Goal: Information Seeking & Learning: Learn about a topic

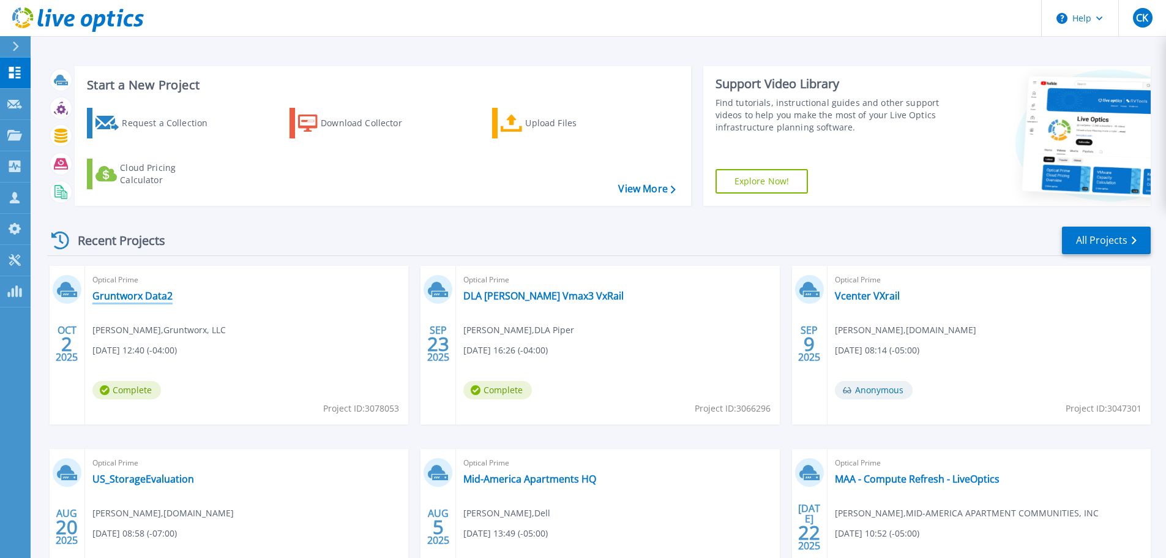
click at [154, 299] on link "Gruntworx Data2" at bounding box center [132, 296] width 80 height 12
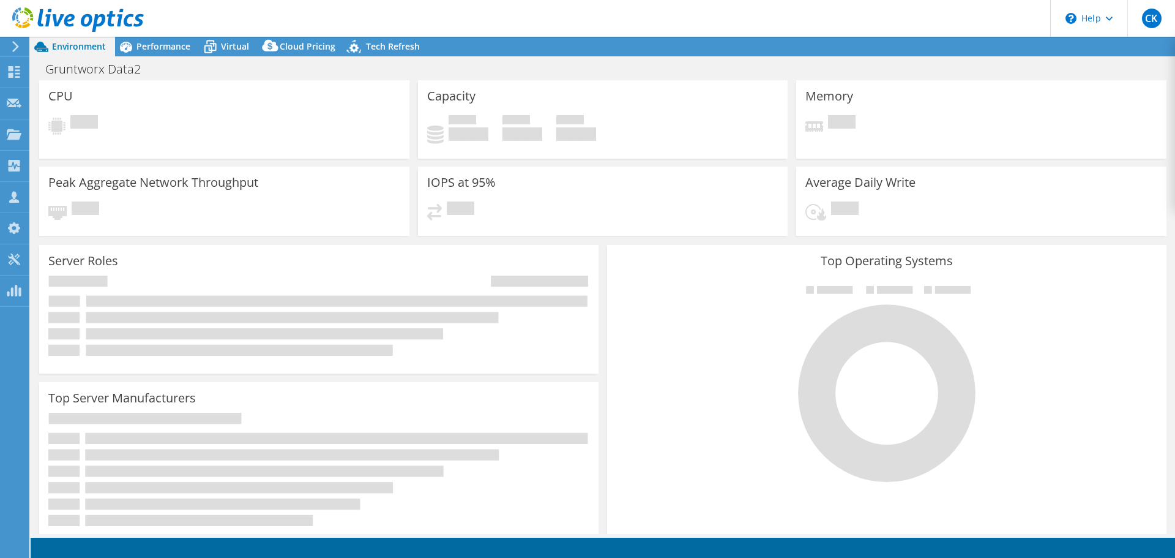
select select "USD"
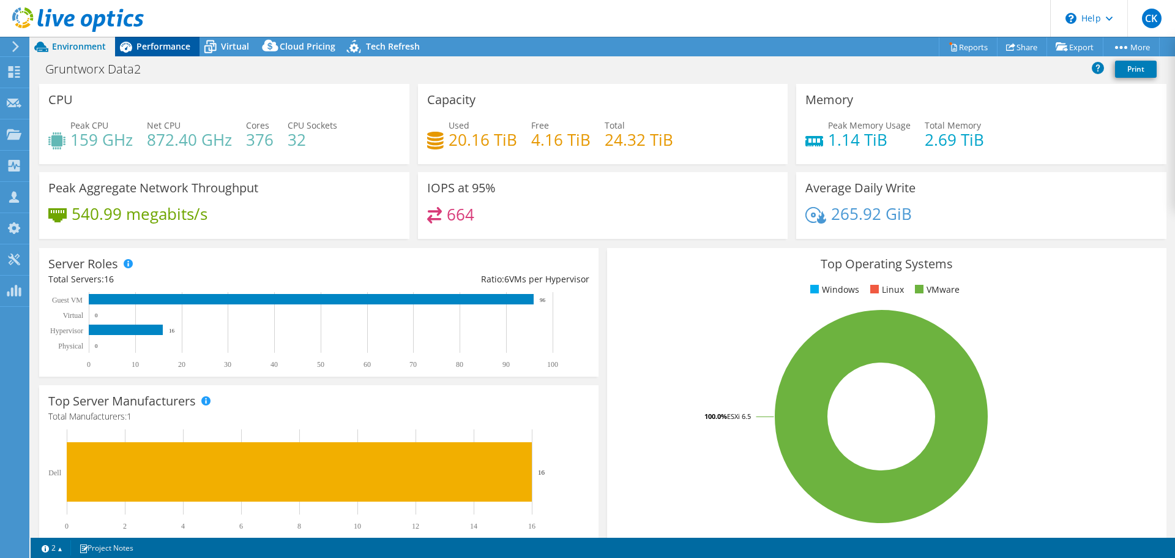
click at [165, 47] on span "Performance" at bounding box center [164, 46] width 54 height 12
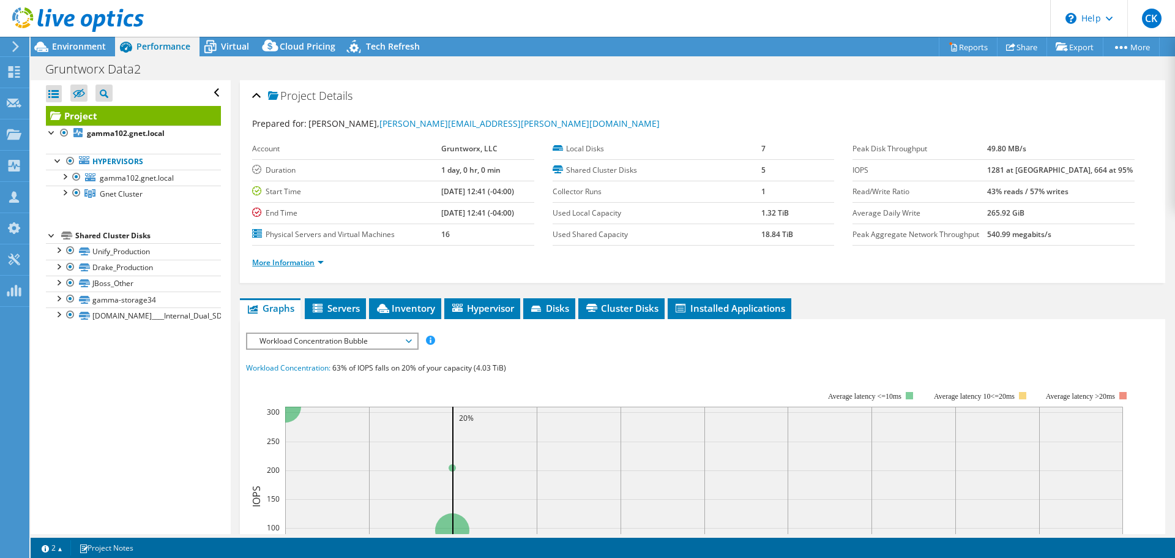
click at [309, 261] on link "More Information" at bounding box center [288, 262] width 72 height 10
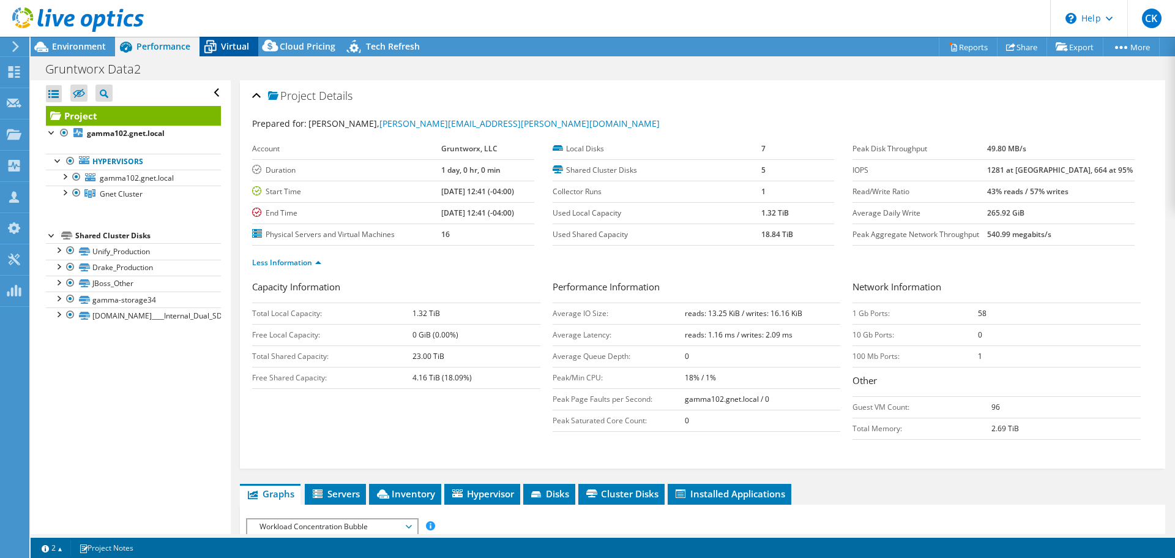
click at [235, 46] on span "Virtual" at bounding box center [235, 46] width 28 height 12
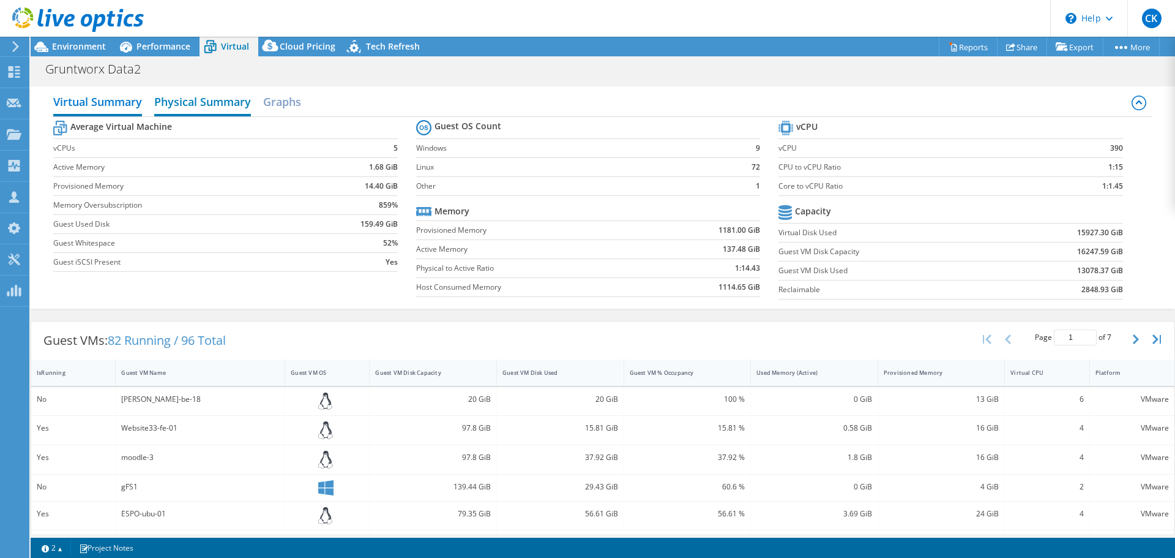
click at [217, 103] on h2 "Physical Summary" at bounding box center [202, 102] width 97 height 27
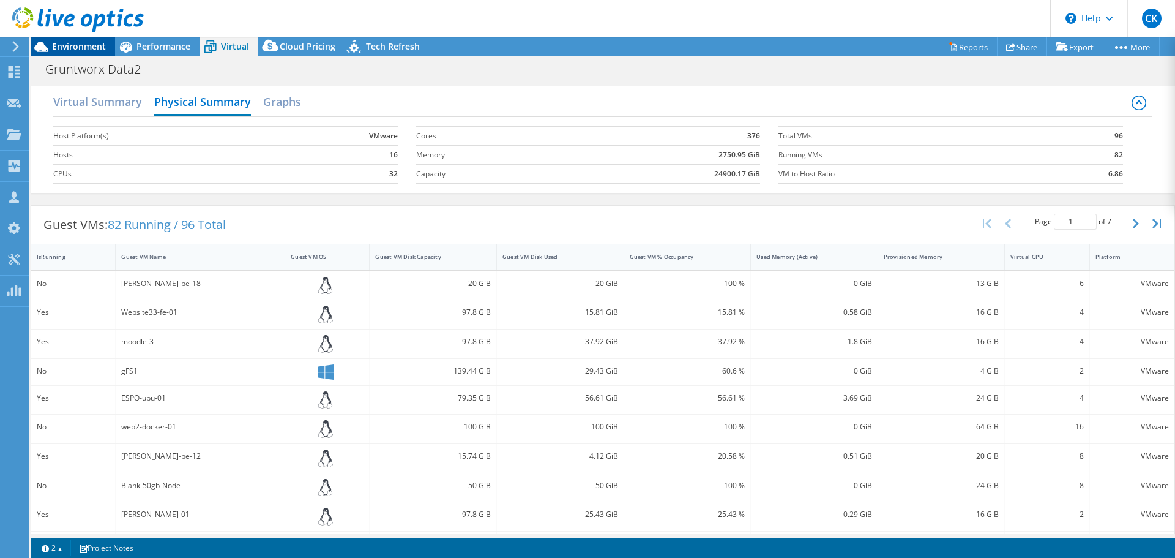
click at [90, 55] on div "Environment" at bounding box center [73, 47] width 84 height 20
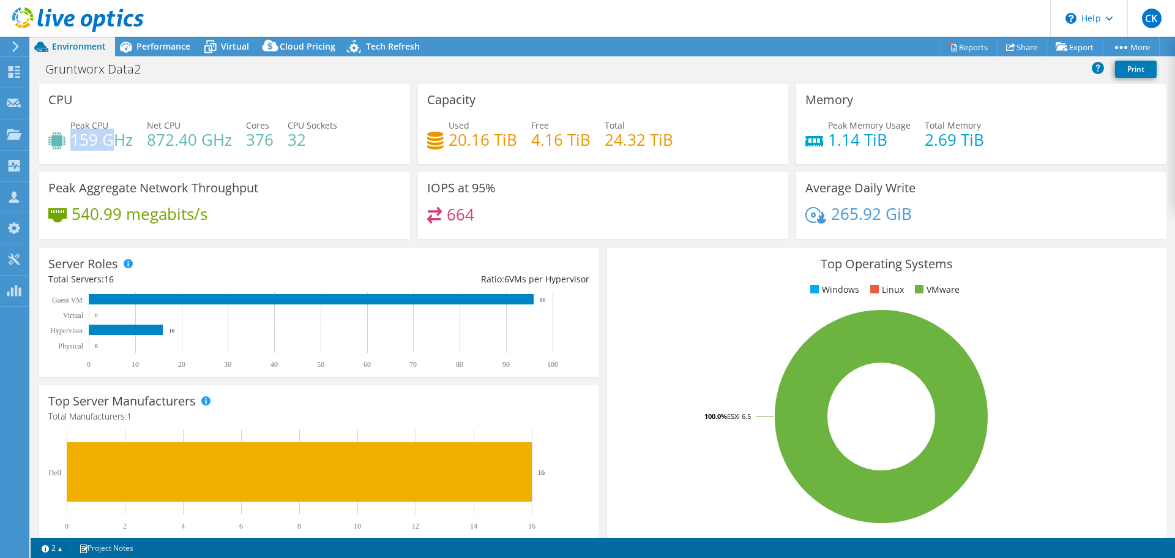
drag, startPoint x: 71, startPoint y: 148, endPoint x: 111, endPoint y: 146, distance: 39.8
click at [111, 146] on h4 "159 GHz" at bounding box center [101, 139] width 62 height 13
drag, startPoint x: 146, startPoint y: 142, endPoint x: 223, endPoint y: 142, distance: 77.1
click at [223, 142] on div "Peak CPU 159 GHz Net CPU 872.40 GHz Cores 376 CPU Sockets 32" at bounding box center [224, 139] width 352 height 40
click at [302, 146] on h4 "32" at bounding box center [313, 139] width 50 height 13
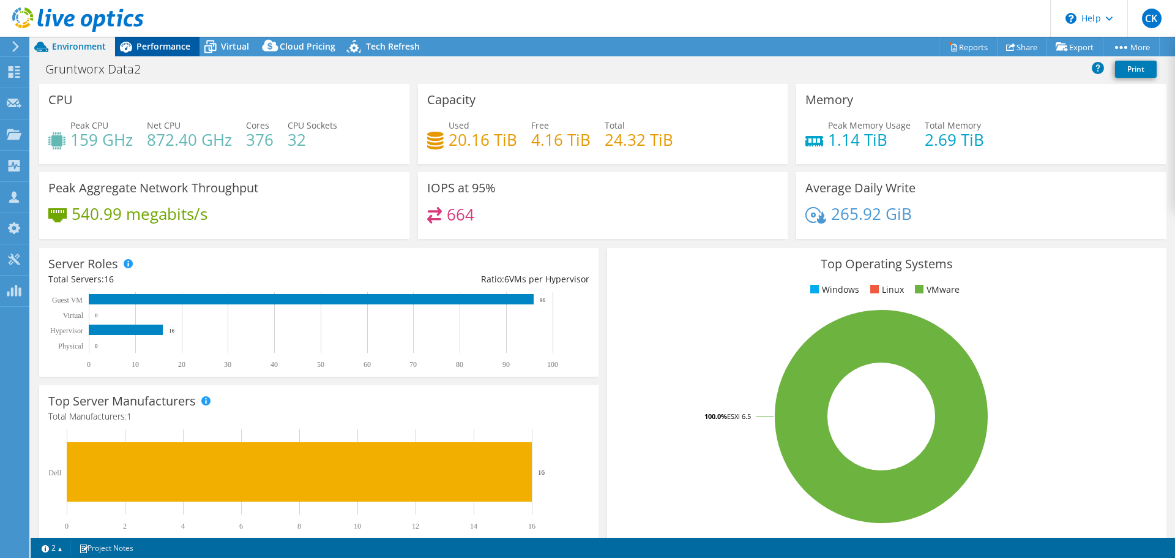
click at [165, 43] on span "Performance" at bounding box center [164, 46] width 54 height 12
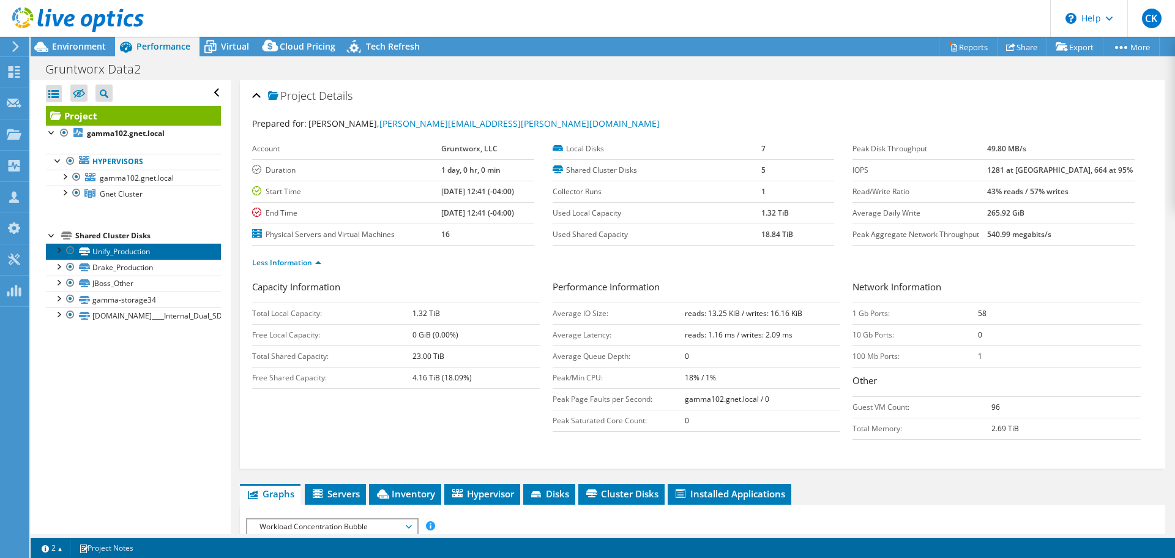
click at [155, 253] on link "Unify_Production" at bounding box center [133, 251] width 175 height 16
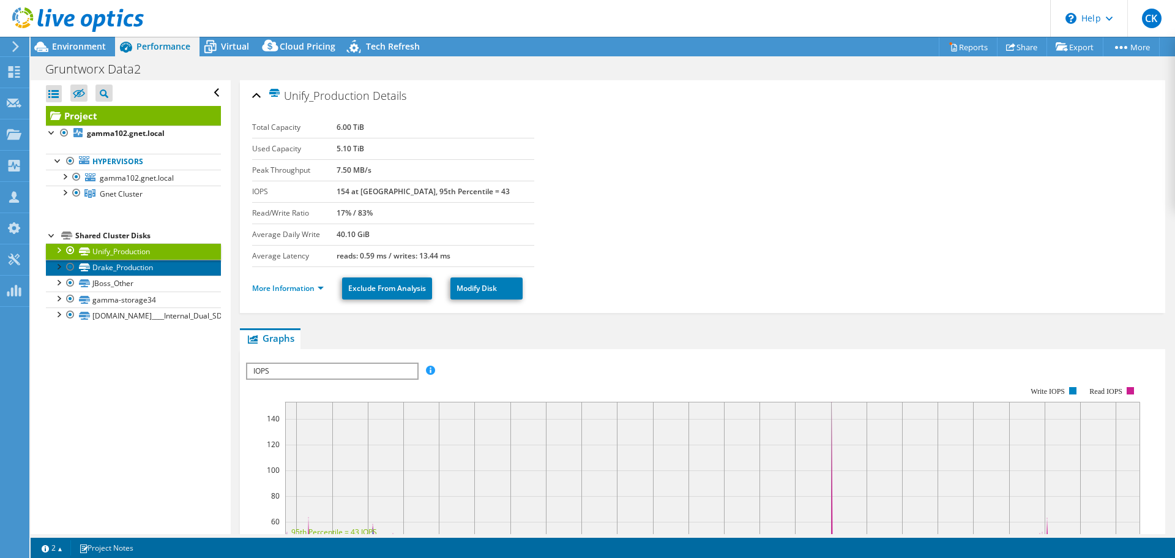
click at [160, 271] on link "Drake_Production" at bounding box center [133, 268] width 175 height 16
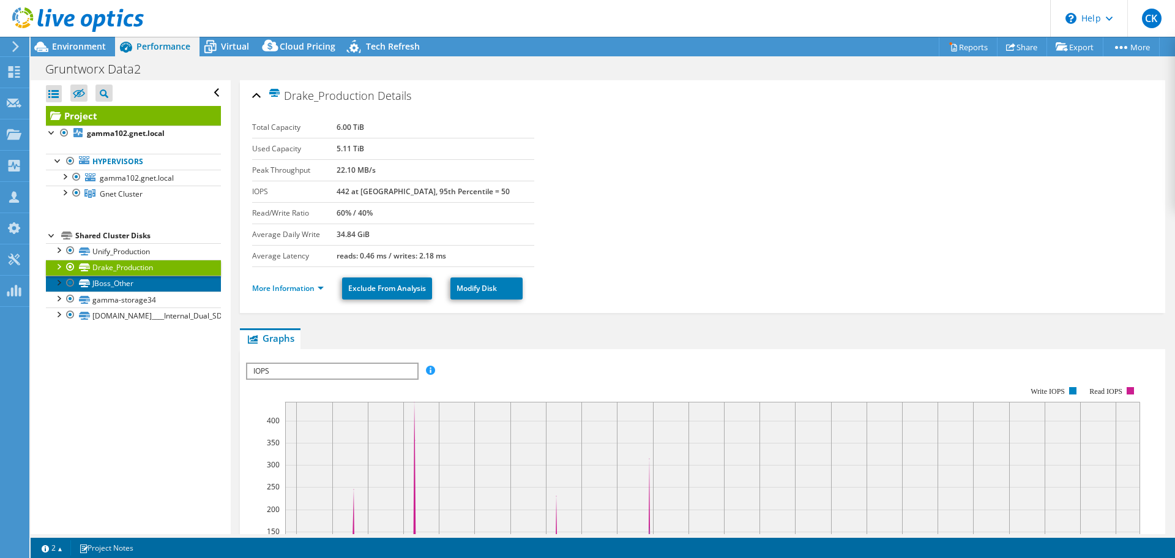
click at [151, 283] on link "JBoss_Other" at bounding box center [133, 283] width 175 height 16
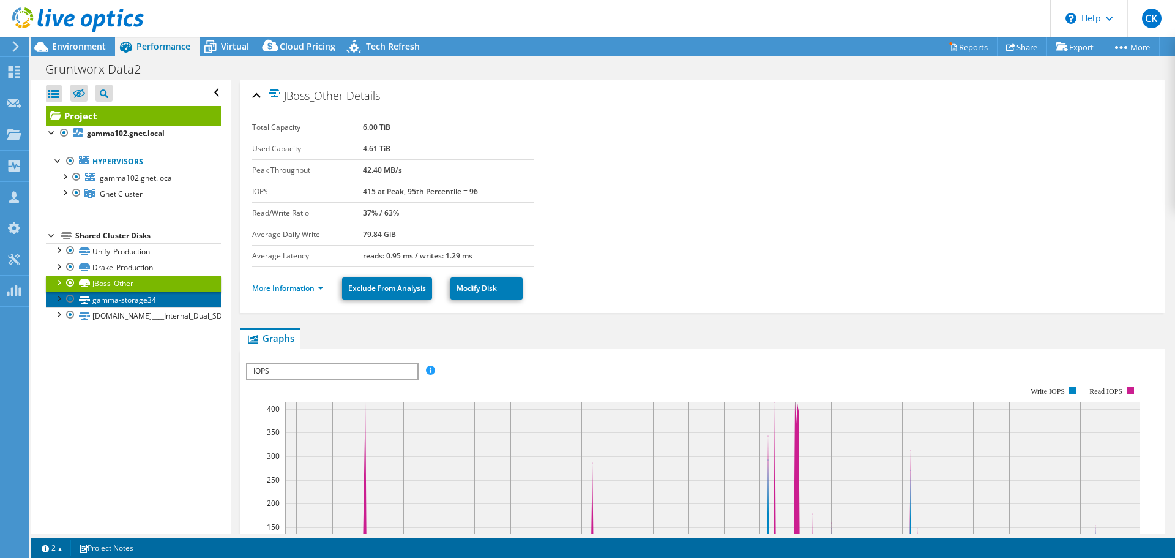
click at [140, 305] on link "gamma-storage34" at bounding box center [133, 299] width 175 height 16
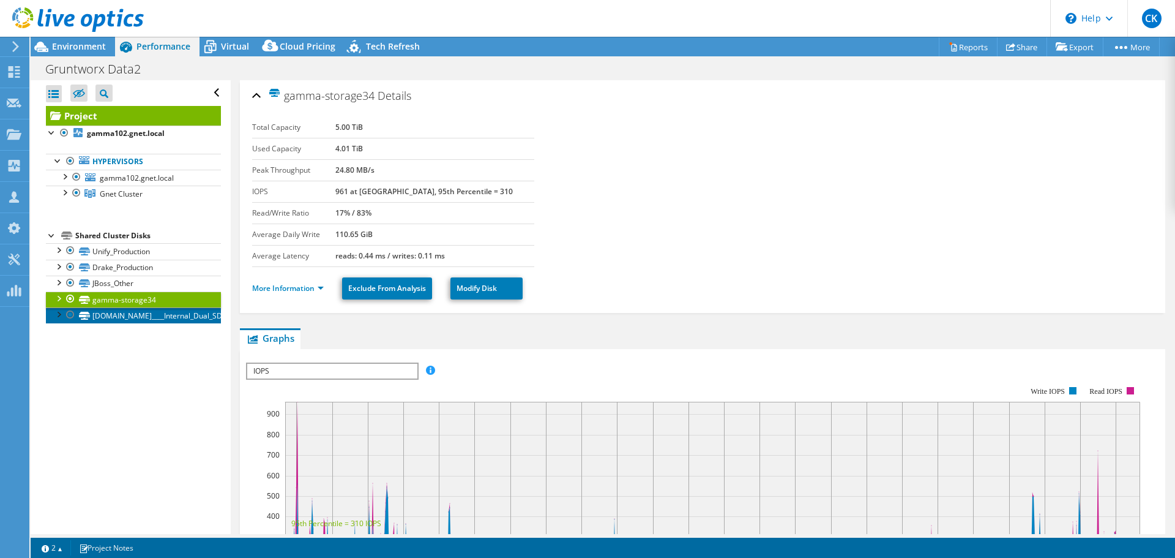
click at [137, 323] on link "[DOMAIN_NAME]____Internal_Dual_SD________012345" at bounding box center [133, 315] width 175 height 16
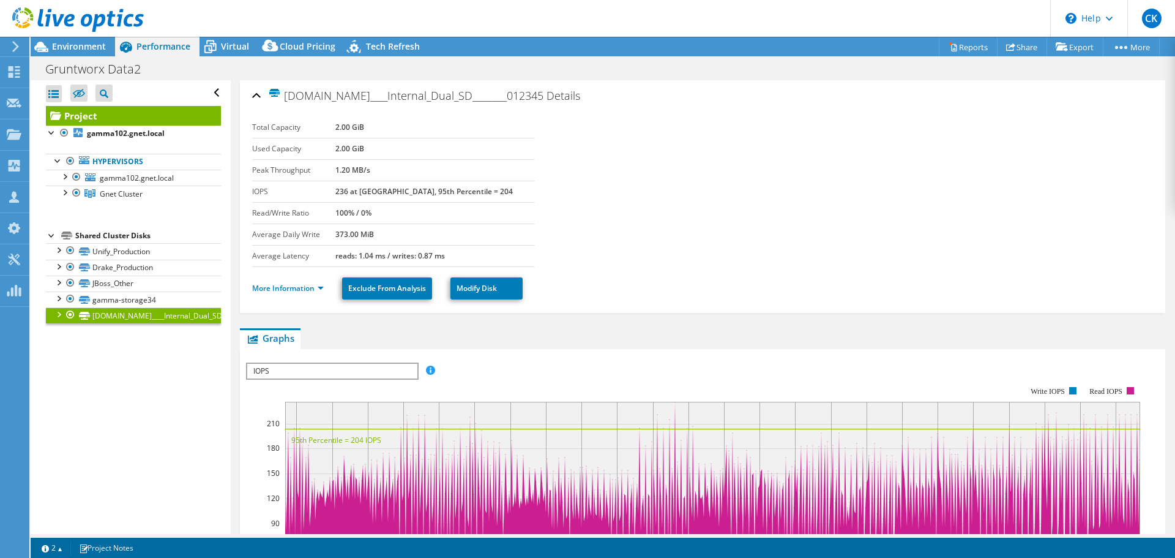
click at [78, 40] on div at bounding box center [72, 20] width 144 height 41
click at [74, 47] on span "Environment" at bounding box center [79, 46] width 54 height 12
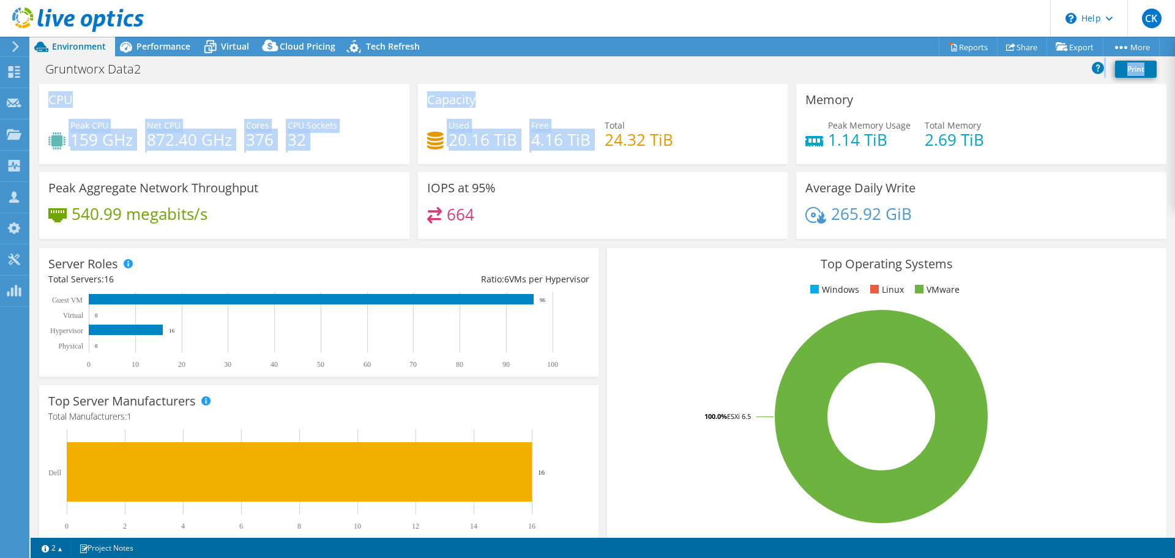
drag, startPoint x: 592, startPoint y: 157, endPoint x: 282, endPoint y: 67, distance: 322.4
click at [282, 67] on div "Project Actions Project Actions Reports Share Export vSAN ReadyNode Sizer" at bounding box center [603, 297] width 1145 height 521
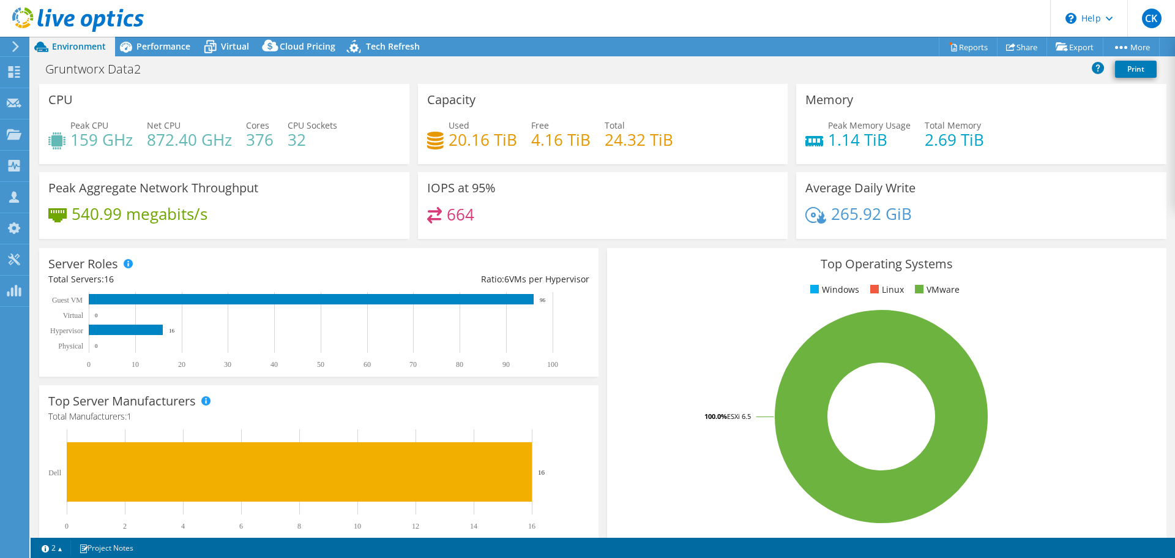
click at [192, 83] on div "Gruntworx Data2 Print" at bounding box center [603, 71] width 1145 height 26
click at [169, 52] on div "Performance" at bounding box center [157, 47] width 84 height 20
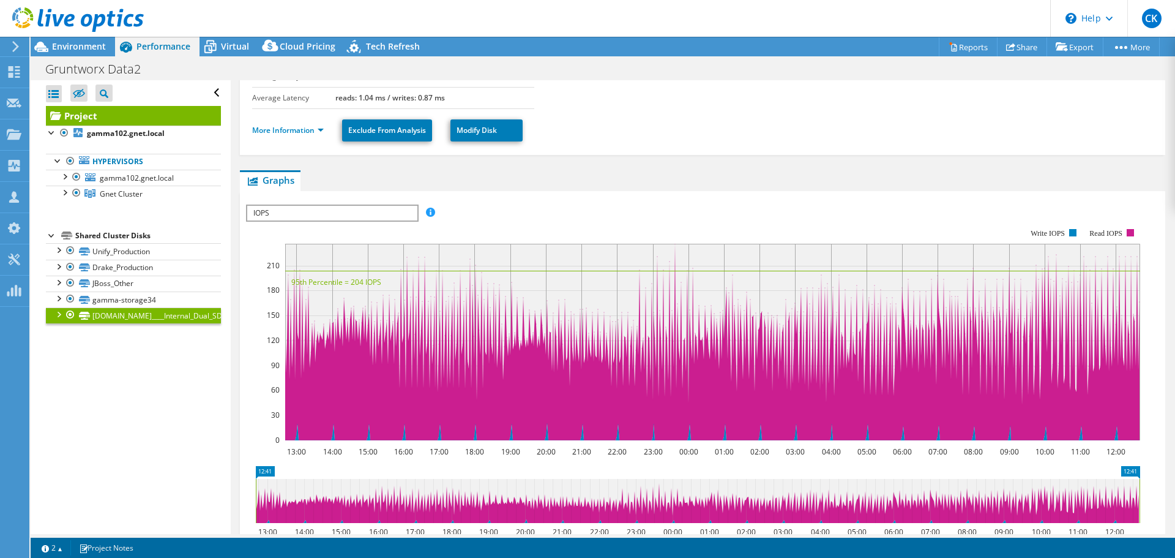
scroll to position [160, 0]
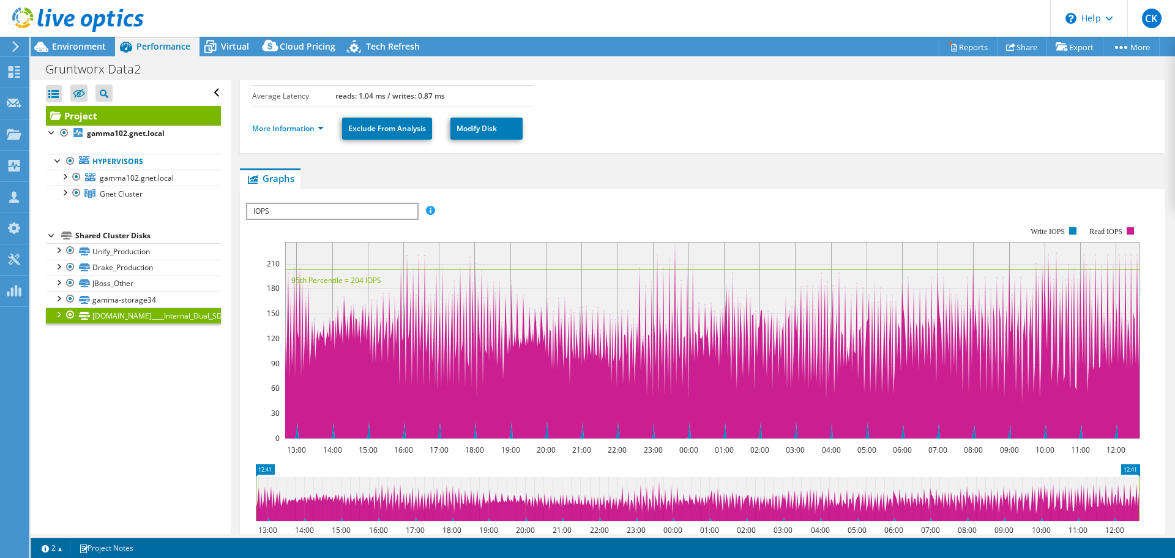
click at [397, 213] on span "IOPS" at bounding box center [332, 211] width 170 height 15
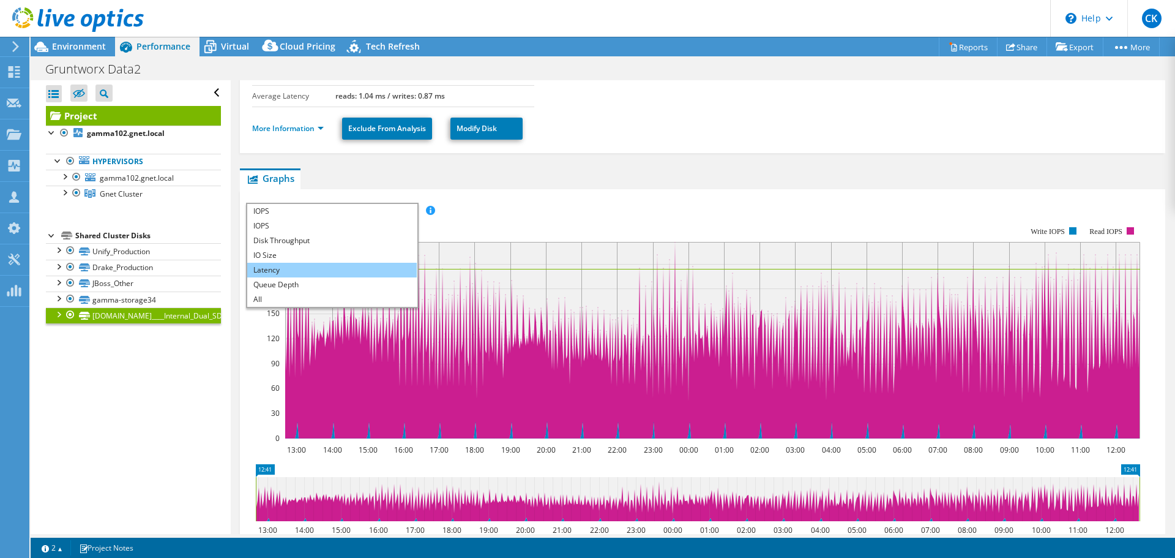
click at [300, 271] on li "Latency" at bounding box center [332, 270] width 170 height 15
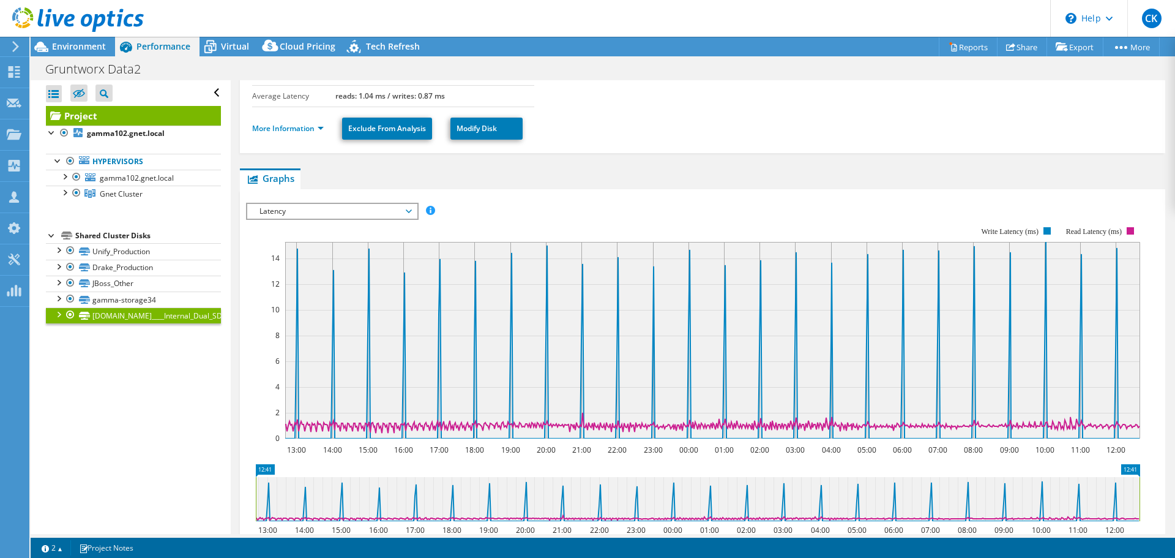
click at [392, 210] on span "Latency" at bounding box center [331, 211] width 157 height 15
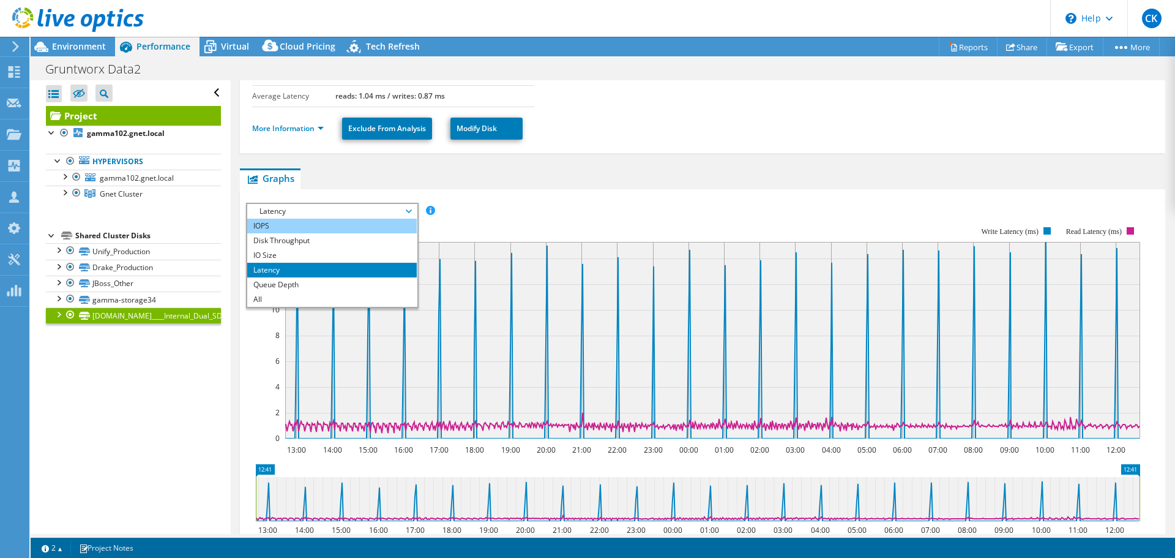
click at [359, 228] on li "IOPS" at bounding box center [332, 226] width 170 height 15
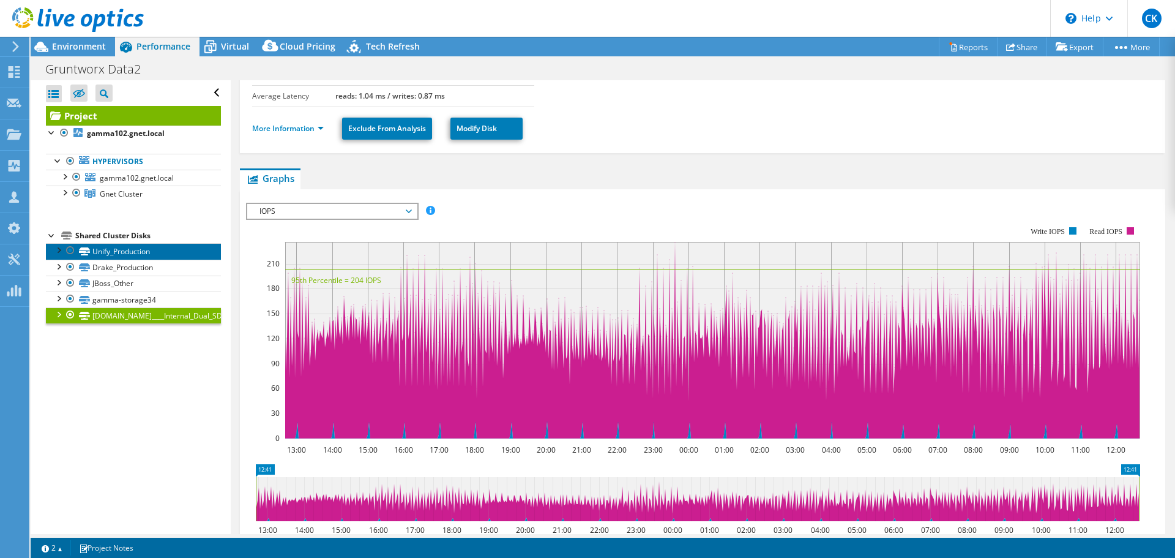
click at [106, 255] on link "Unify_Production" at bounding box center [133, 251] width 175 height 16
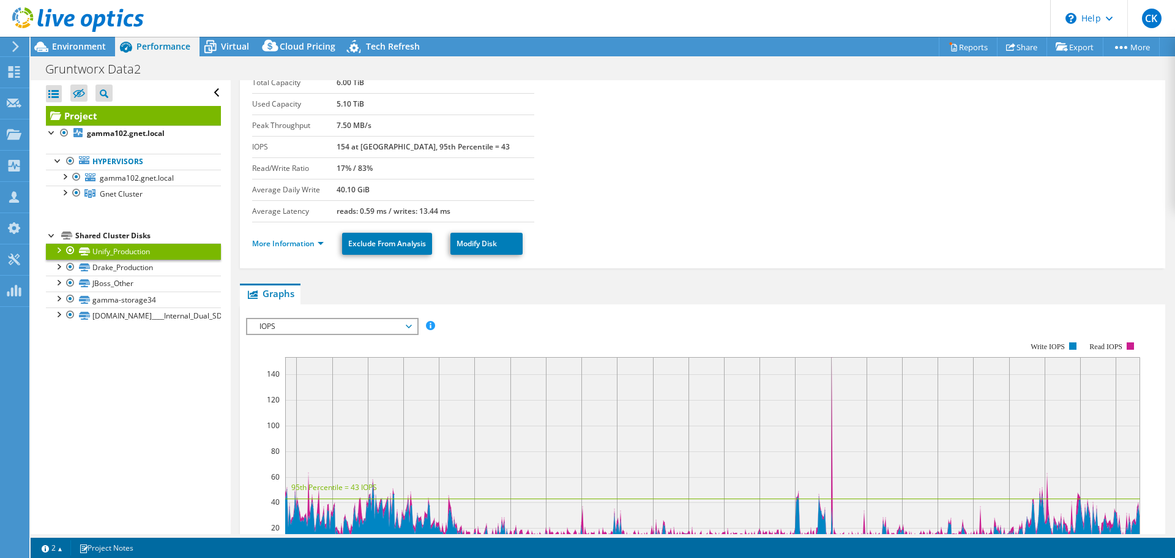
scroll to position [0, 0]
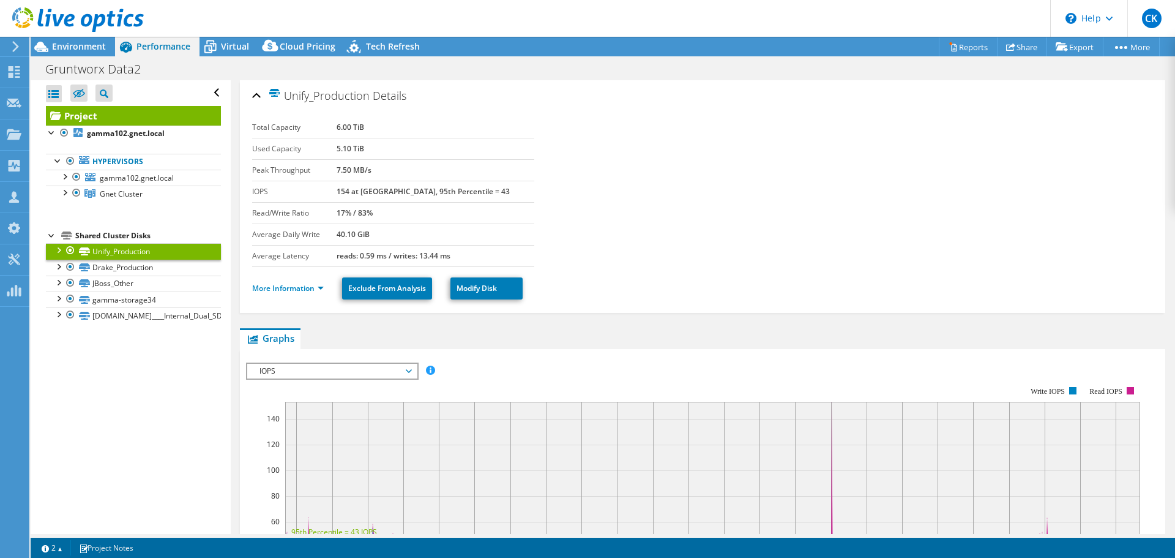
click at [100, 234] on div "Shared Cluster Disks" at bounding box center [148, 235] width 146 height 15
click at [118, 131] on b "gamma102.gnet.local" at bounding box center [126, 133] width 78 height 10
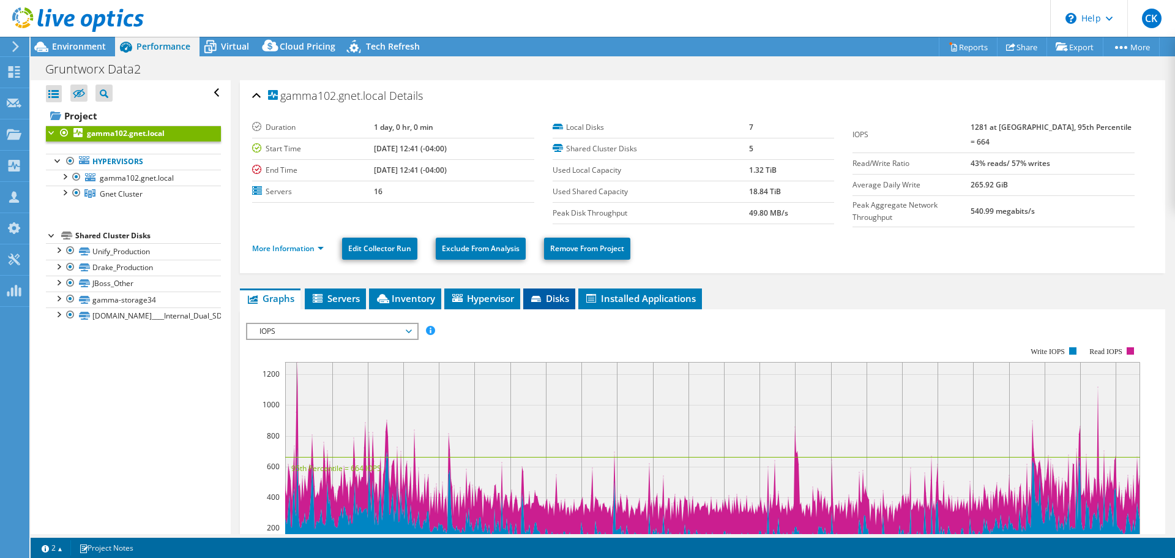
click at [549, 298] on span "Disks" at bounding box center [550, 298] width 40 height 12
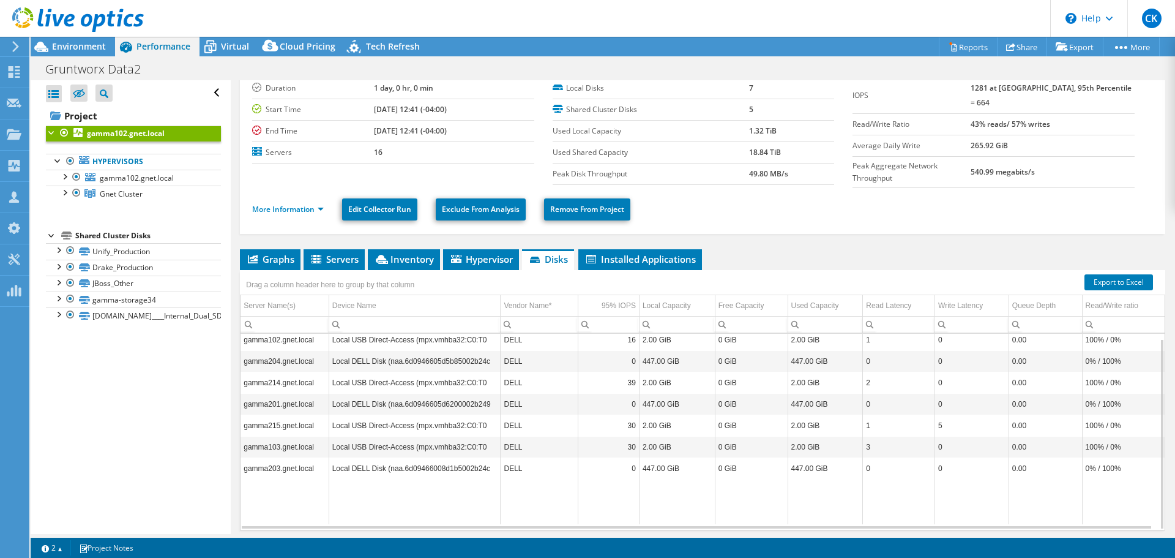
scroll to position [79, 0]
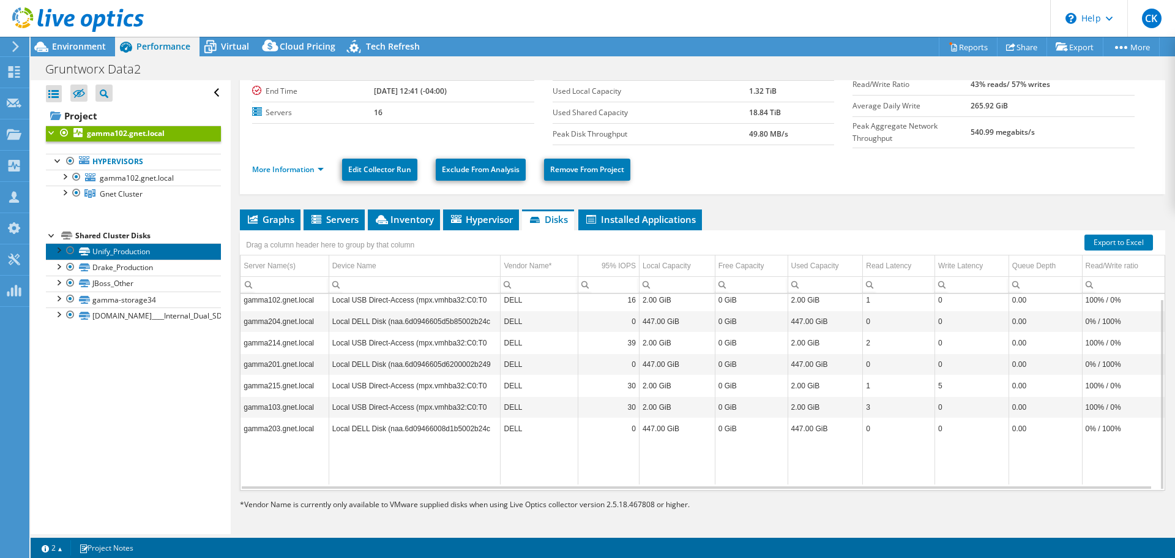
click at [127, 244] on link "Unify_Production" at bounding box center [133, 251] width 175 height 16
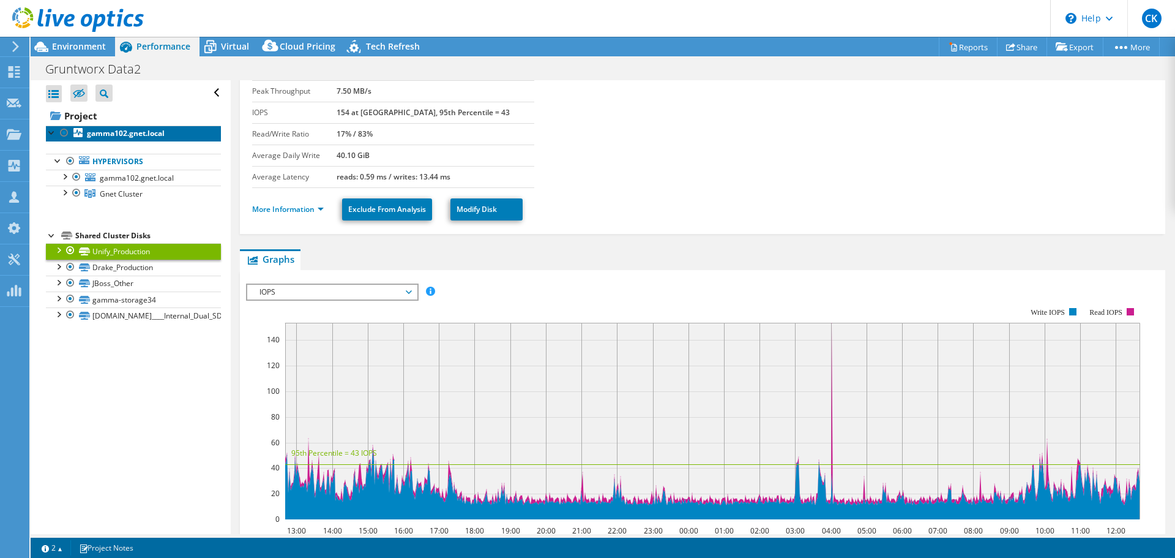
click at [127, 134] on b "gamma102.gnet.local" at bounding box center [126, 133] width 78 height 10
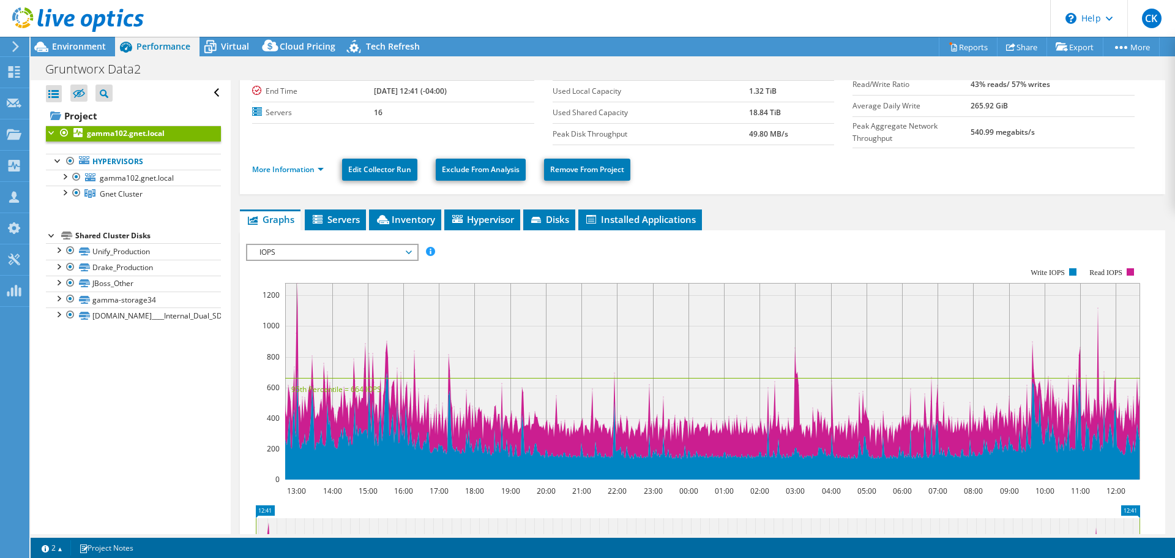
scroll to position [0, 0]
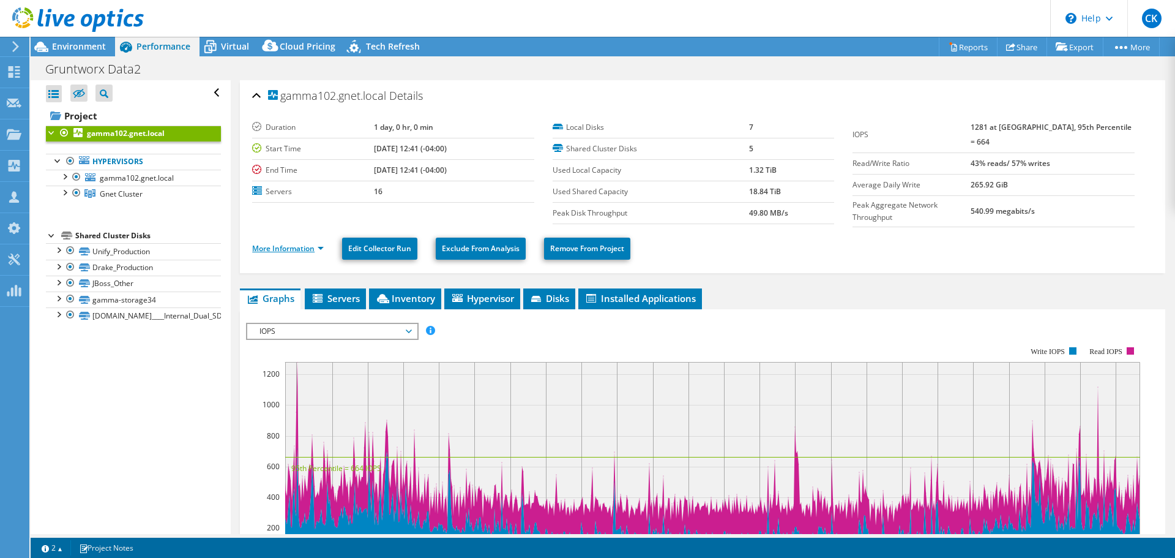
click at [301, 245] on link "More Information" at bounding box center [288, 248] width 72 height 10
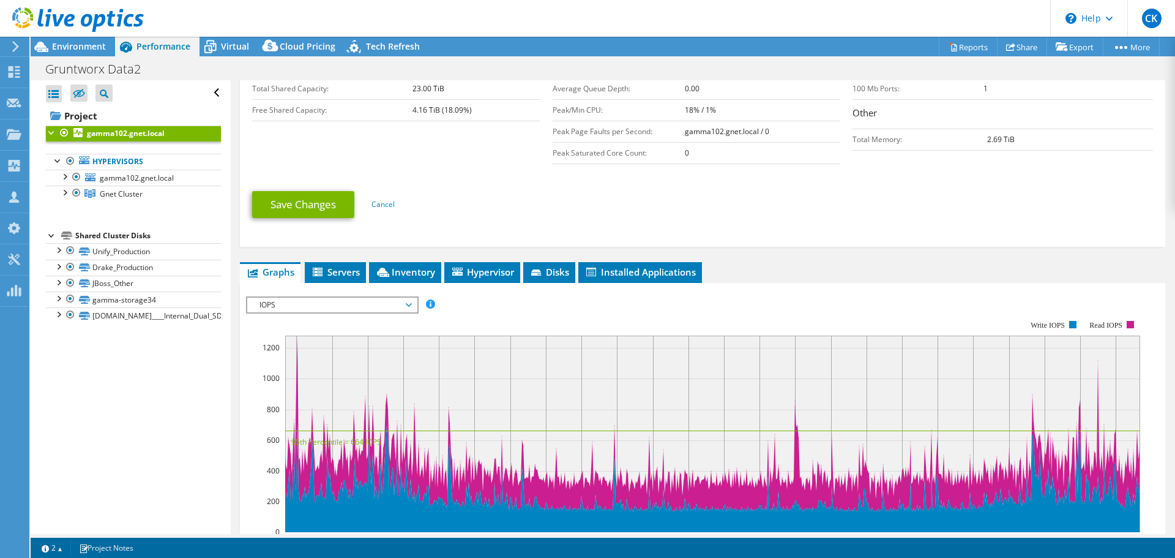
scroll to position [317, 0]
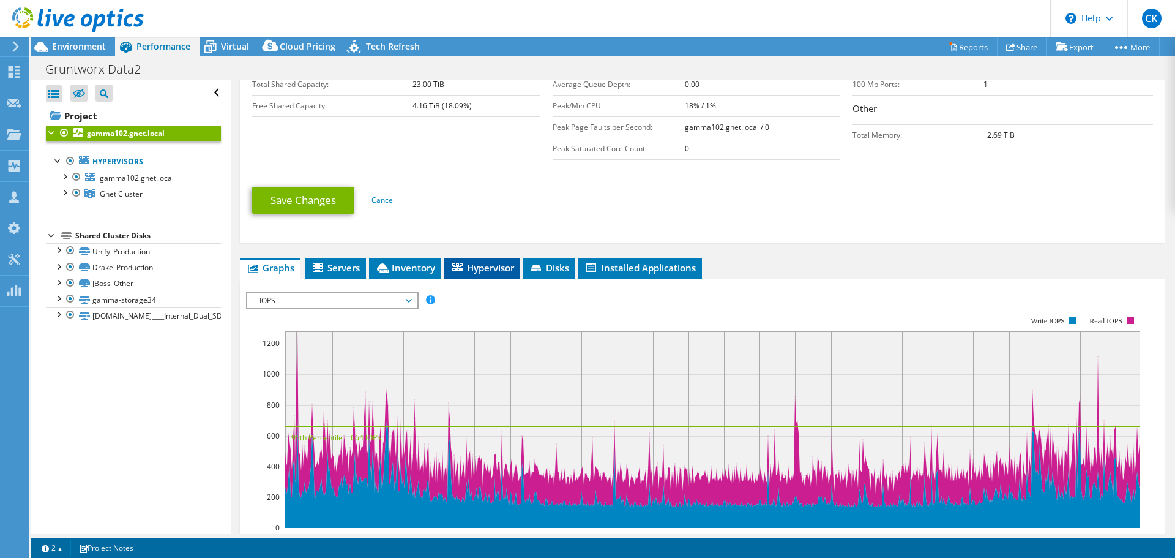
click at [480, 272] on li "Hypervisor" at bounding box center [482, 268] width 76 height 21
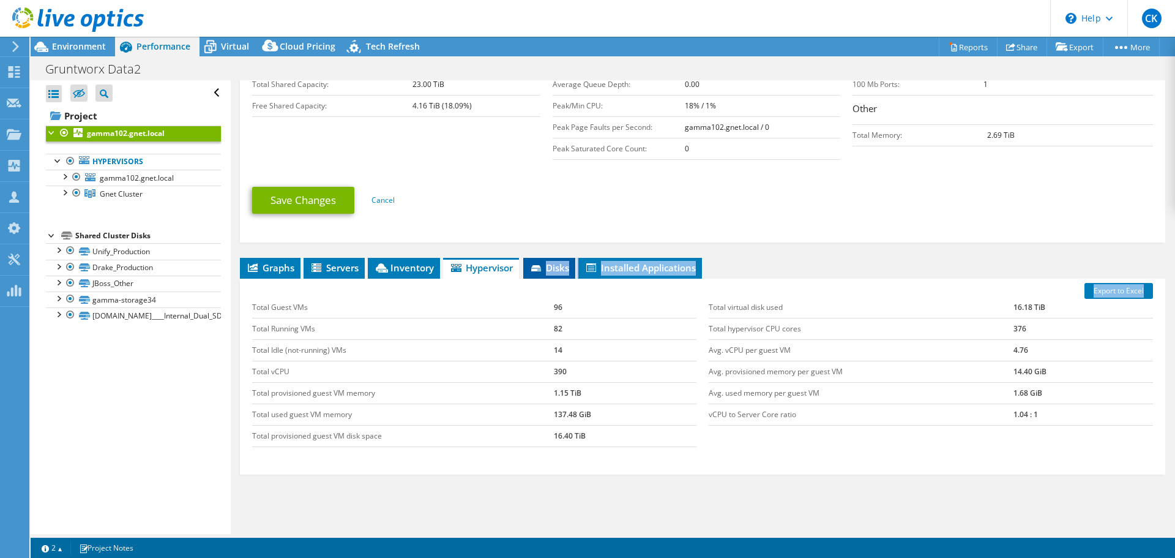
drag, startPoint x: 539, startPoint y: 275, endPoint x: 548, endPoint y: 264, distance: 14.3
click at [548, 264] on div "Graphs Servers Inventory Hypervisor Disks Cluster Disks Installed Applications …" at bounding box center [703, 411] width 926 height 306
click at [548, 264] on span "Disks" at bounding box center [550, 267] width 40 height 12
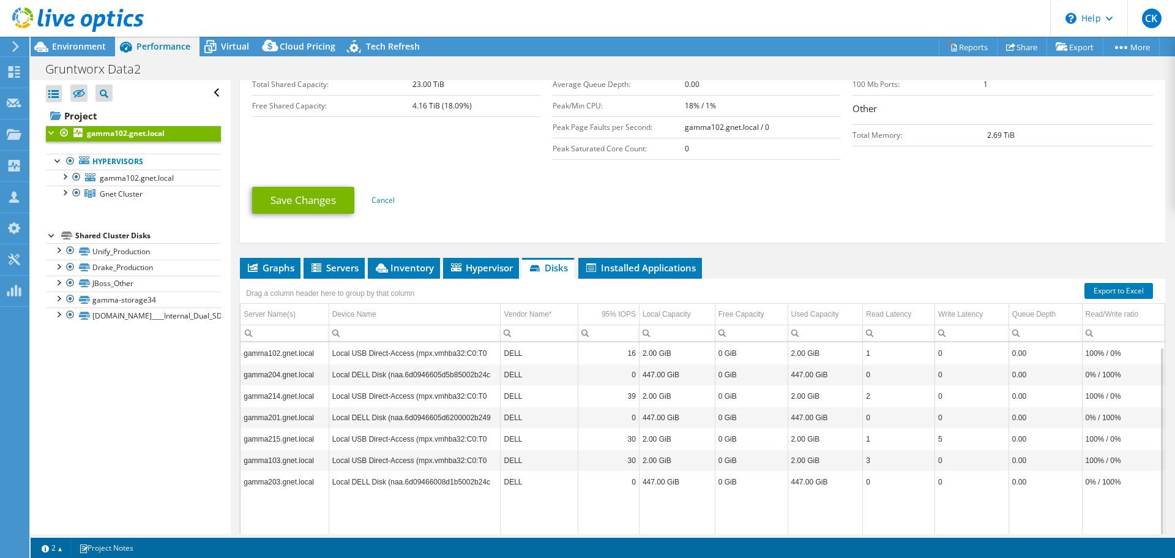
scroll to position [365, 0]
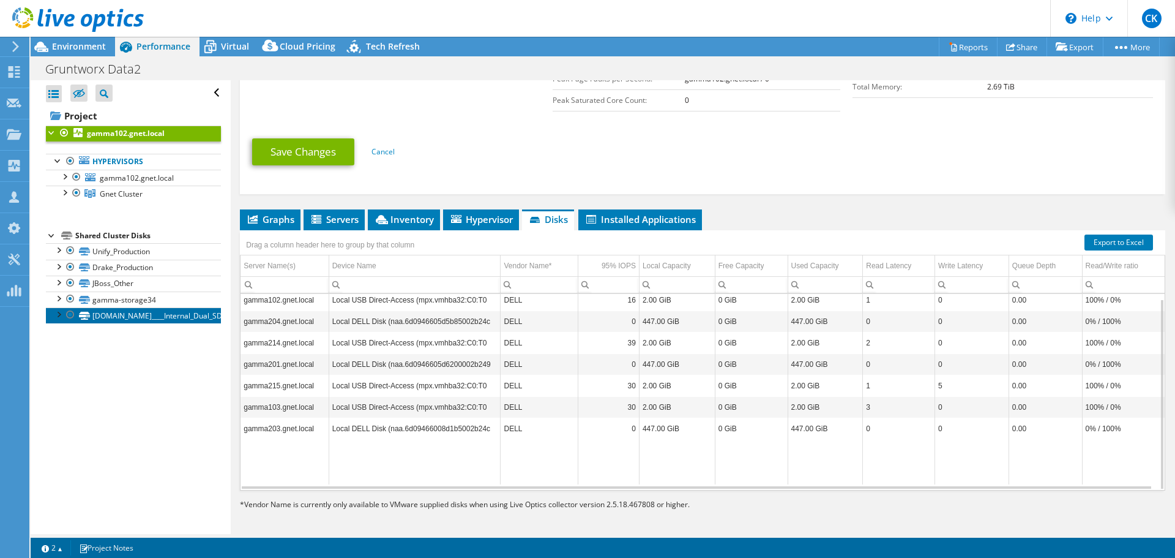
click at [152, 313] on link "[DOMAIN_NAME]____Internal_Dual_SD________012345" at bounding box center [133, 315] width 175 height 16
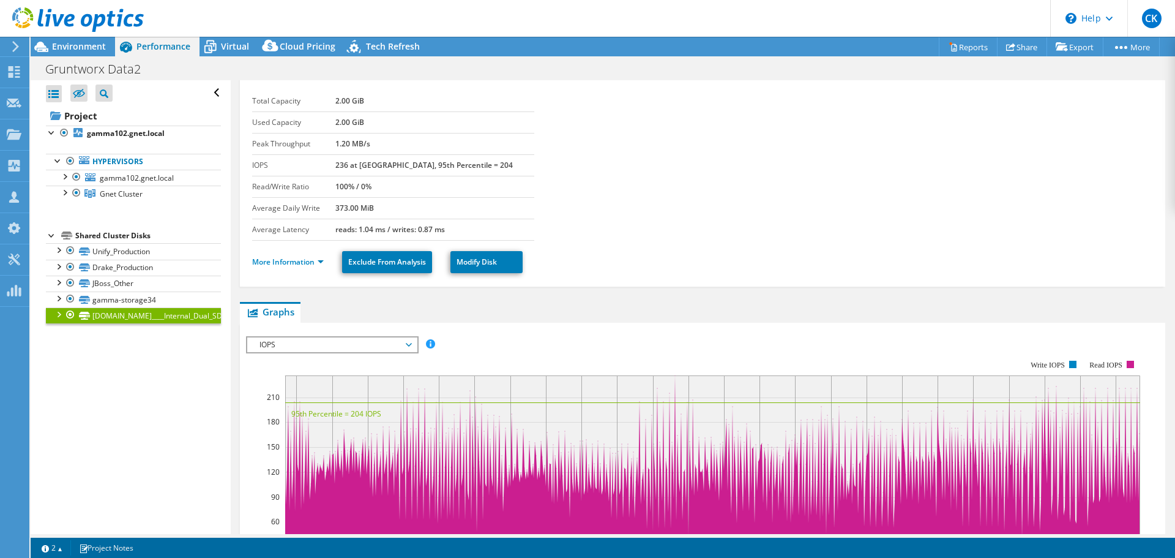
scroll to position [0, 0]
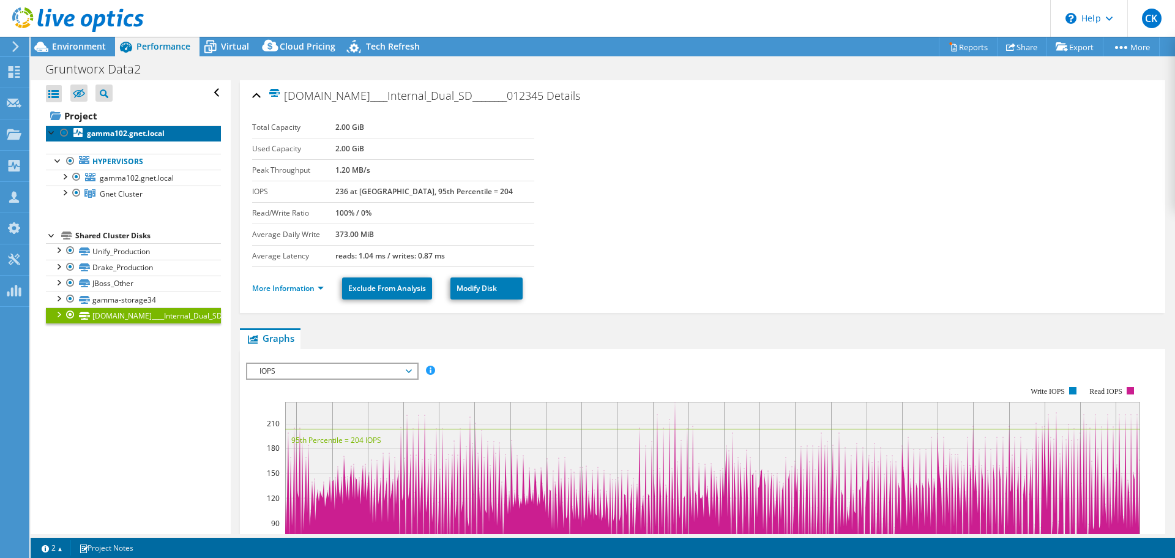
click at [137, 135] on b "gamma102.gnet.local" at bounding box center [126, 133] width 78 height 10
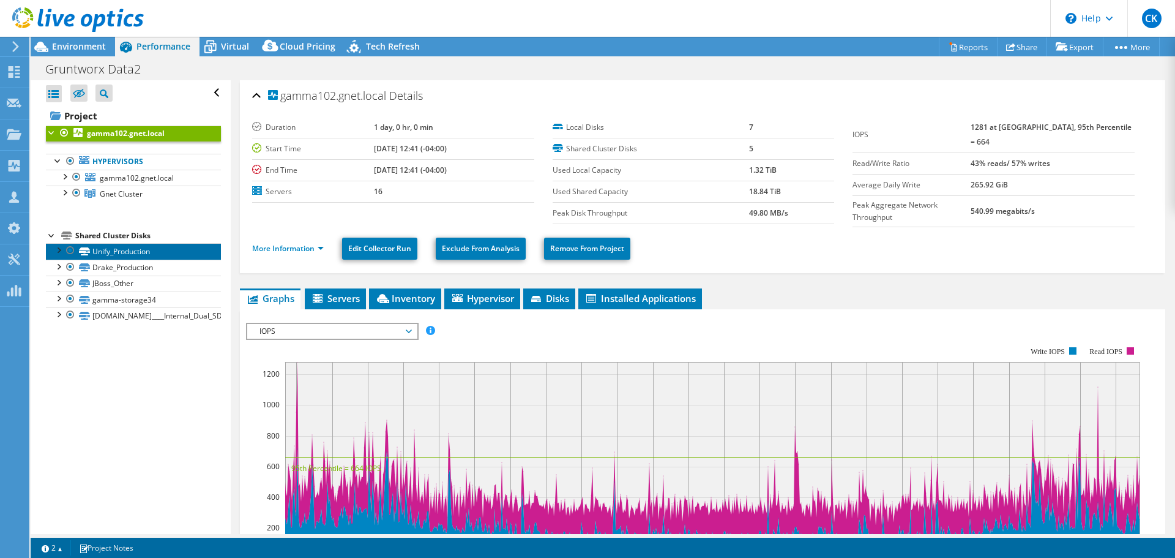
click at [133, 252] on link "Unify_Production" at bounding box center [133, 251] width 175 height 16
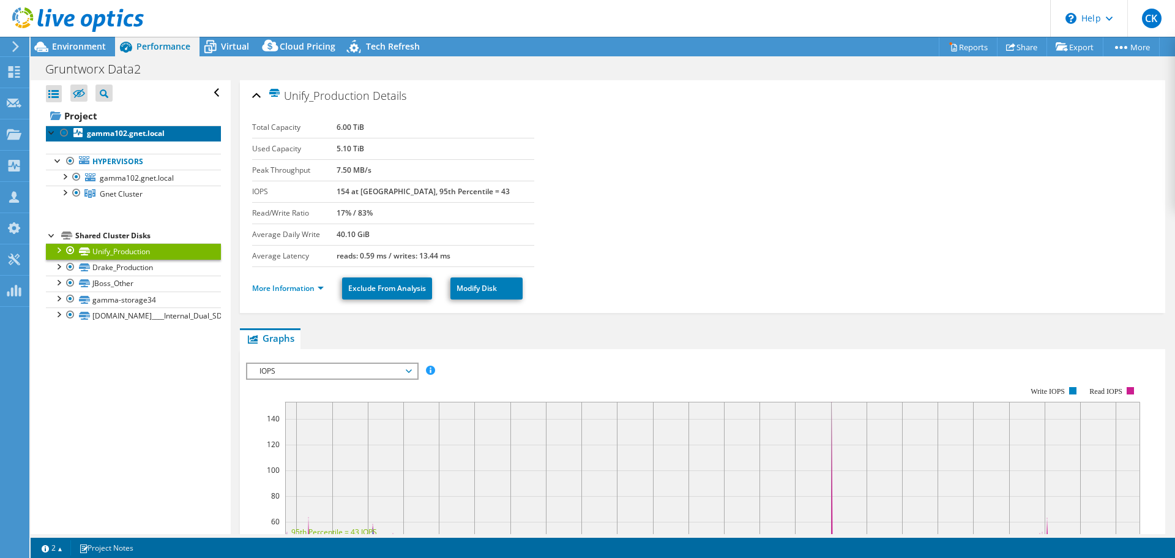
click at [144, 133] on b "gamma102.gnet.local" at bounding box center [126, 133] width 78 height 10
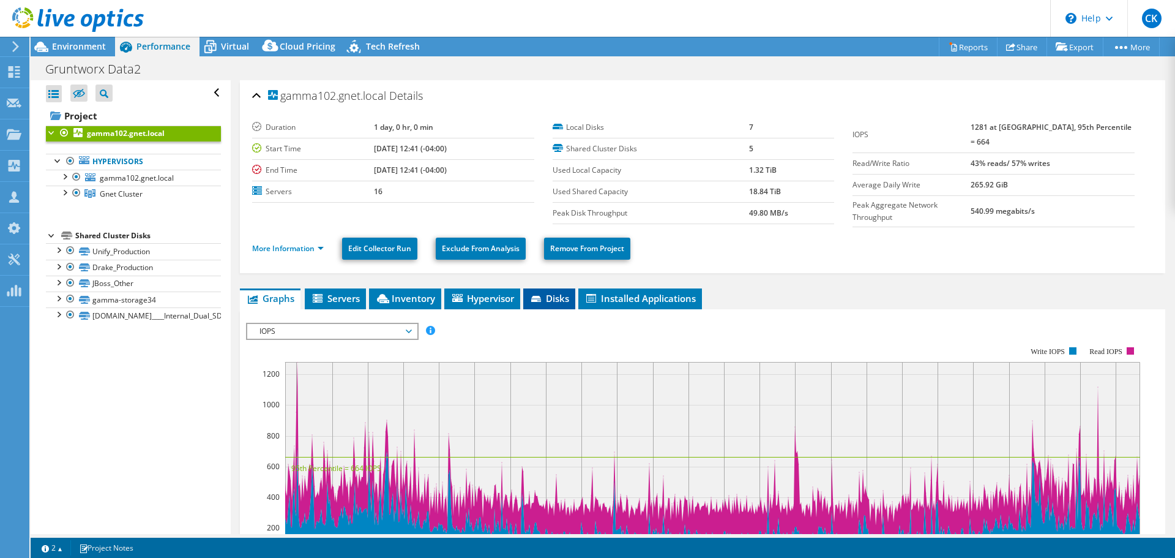
click at [557, 297] on span "Disks" at bounding box center [550, 298] width 40 height 12
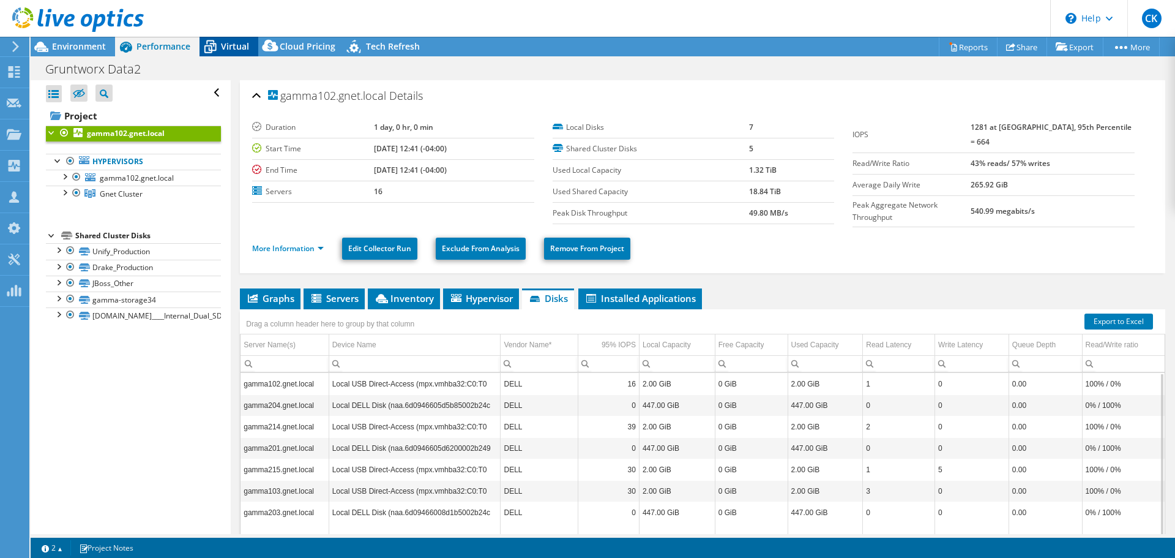
click at [229, 44] on span "Virtual" at bounding box center [235, 46] width 28 height 12
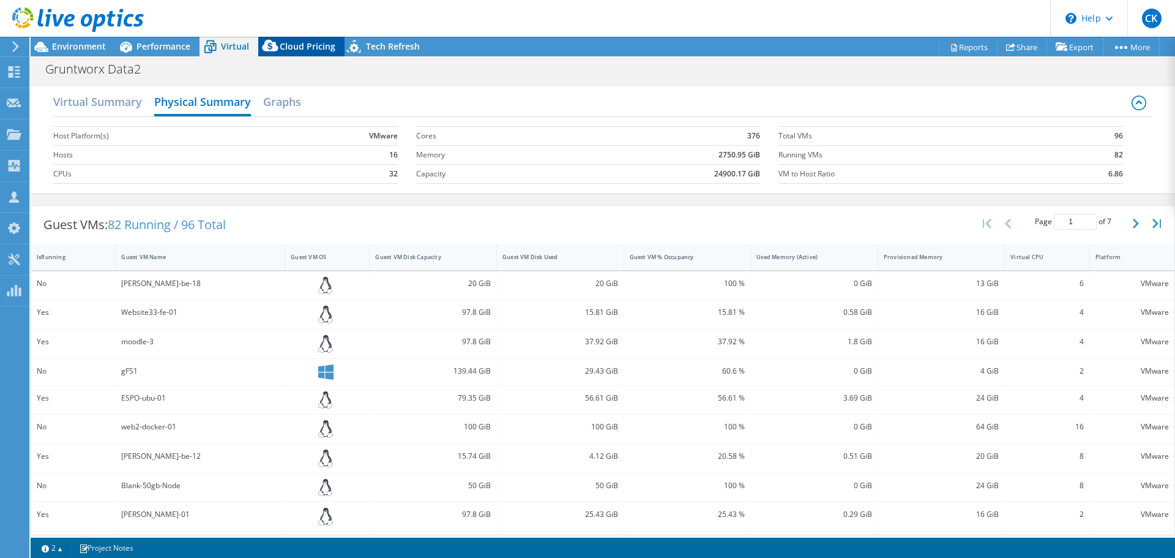
click at [290, 48] on span "Cloud Pricing" at bounding box center [308, 46] width 56 height 12
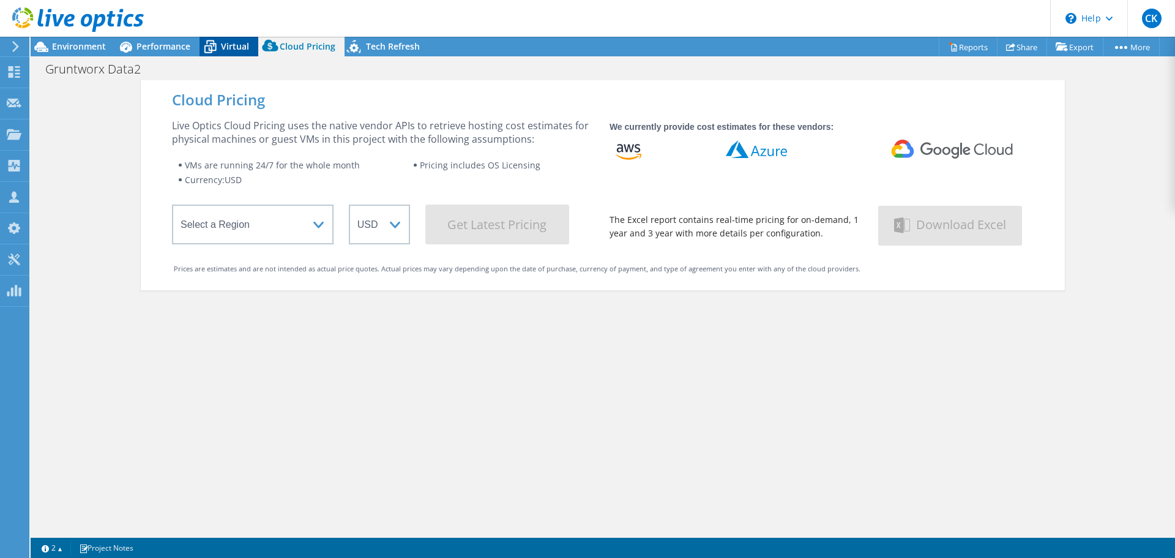
click at [234, 51] on span "Virtual" at bounding box center [235, 46] width 28 height 12
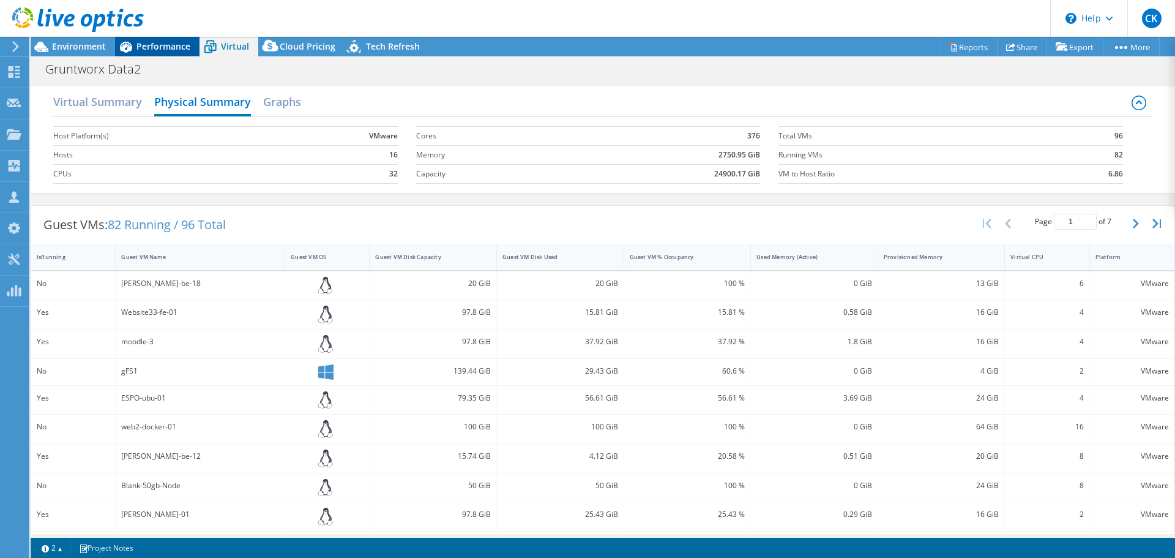
click at [177, 42] on span "Performance" at bounding box center [164, 46] width 54 height 12
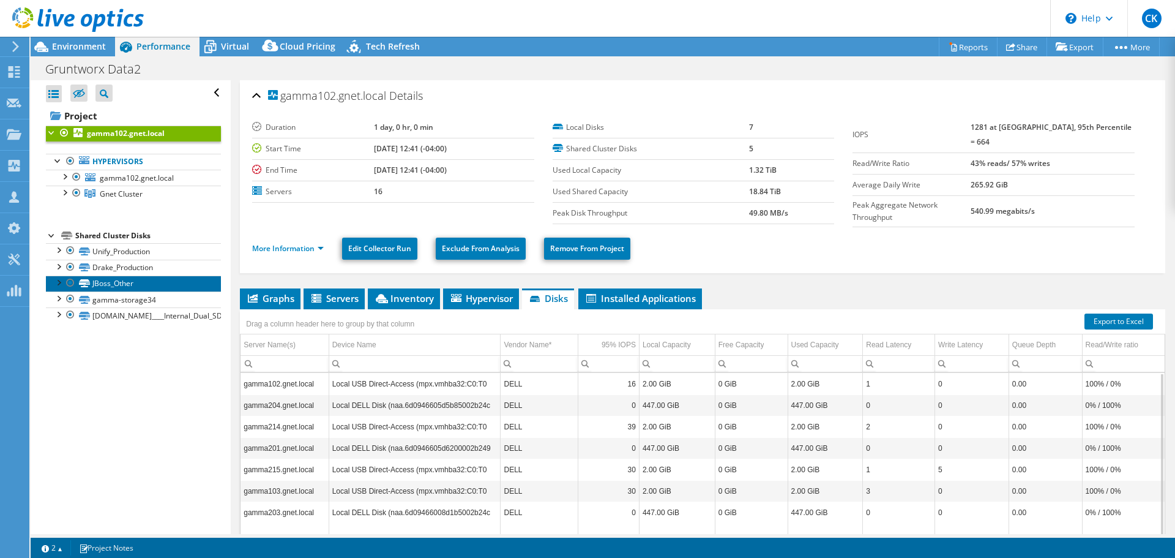
click at [118, 280] on link "JBoss_Other" at bounding box center [133, 283] width 175 height 16
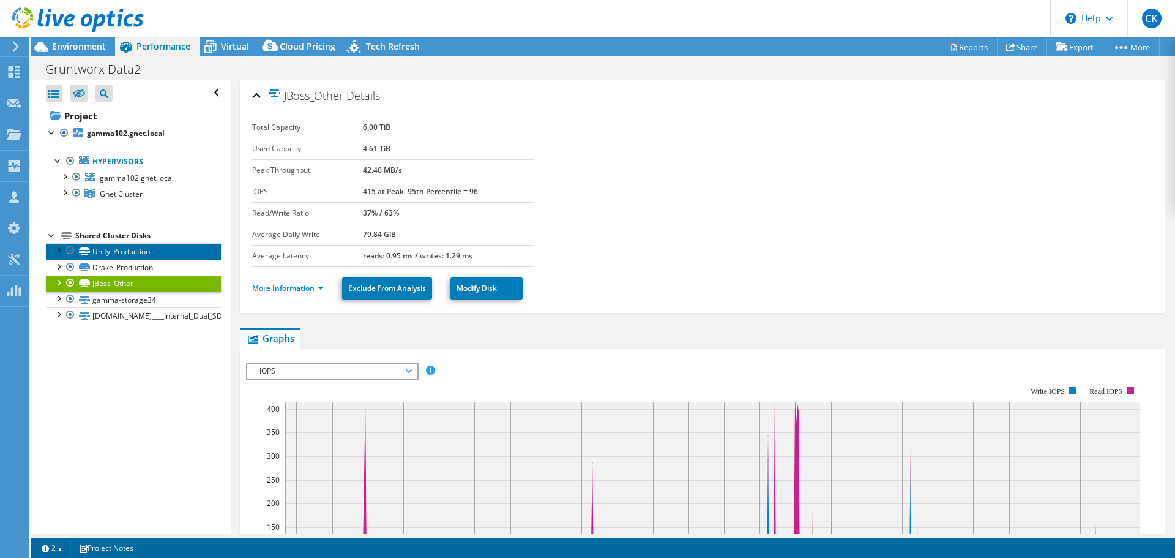
click at [138, 248] on link "Unify_Production" at bounding box center [133, 251] width 175 height 16
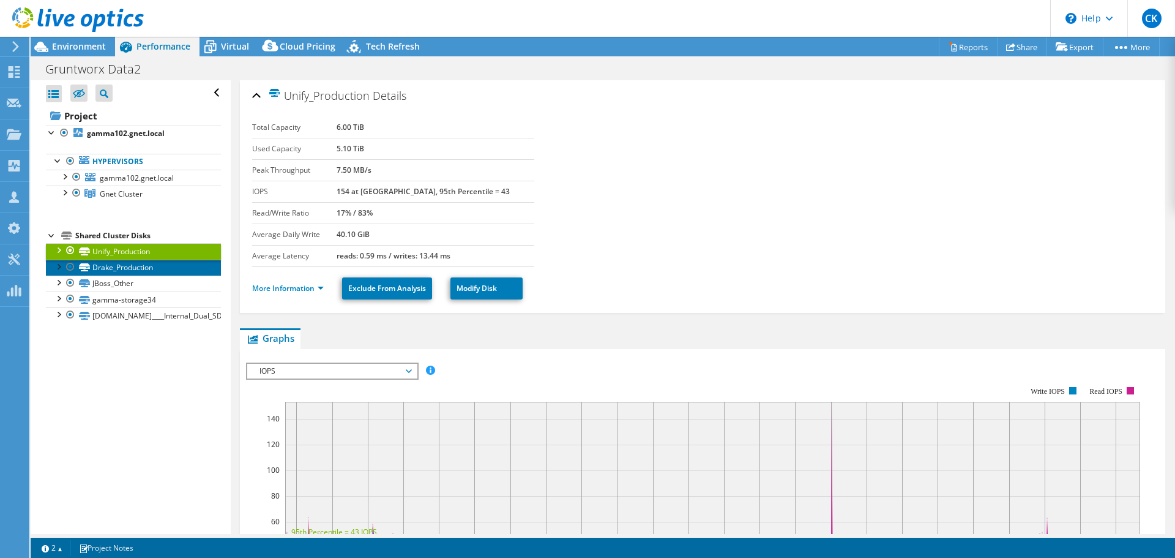
click at [133, 263] on link "Drake_Production" at bounding box center [133, 268] width 175 height 16
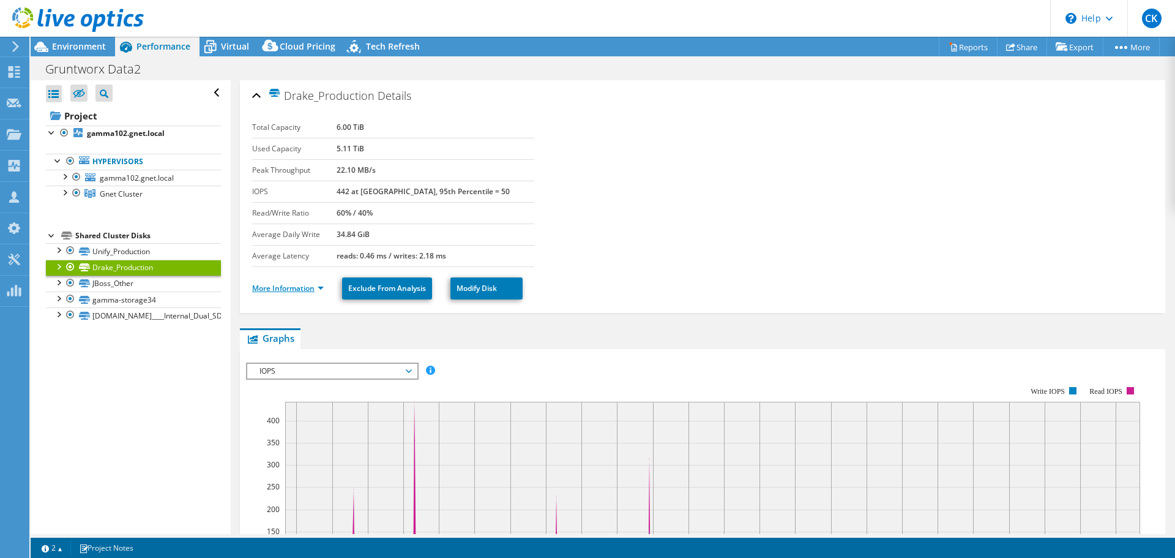
click at [293, 286] on link "More Information" at bounding box center [288, 288] width 72 height 10
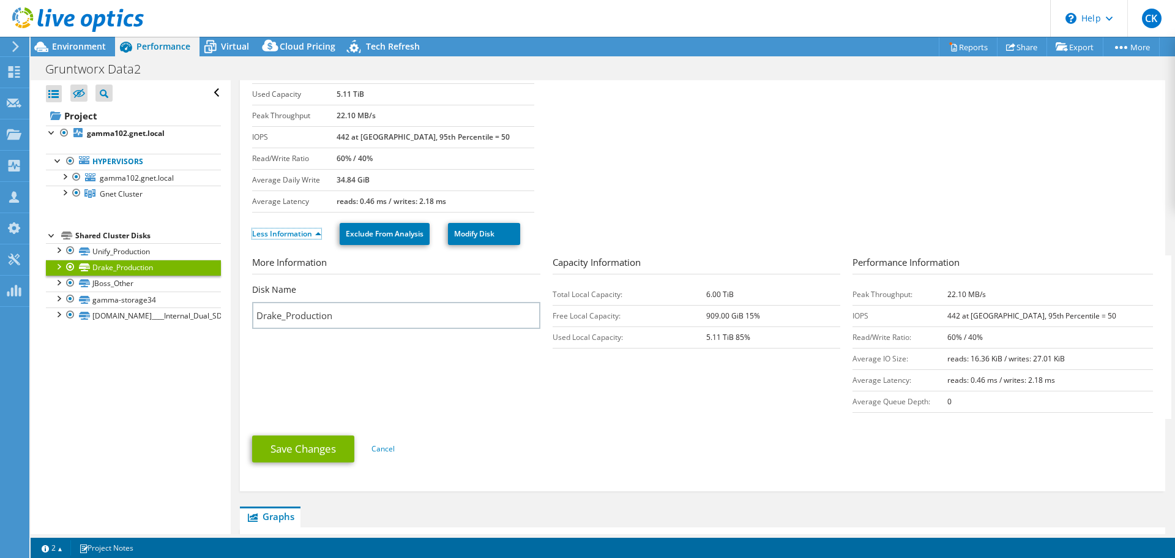
scroll to position [58, 0]
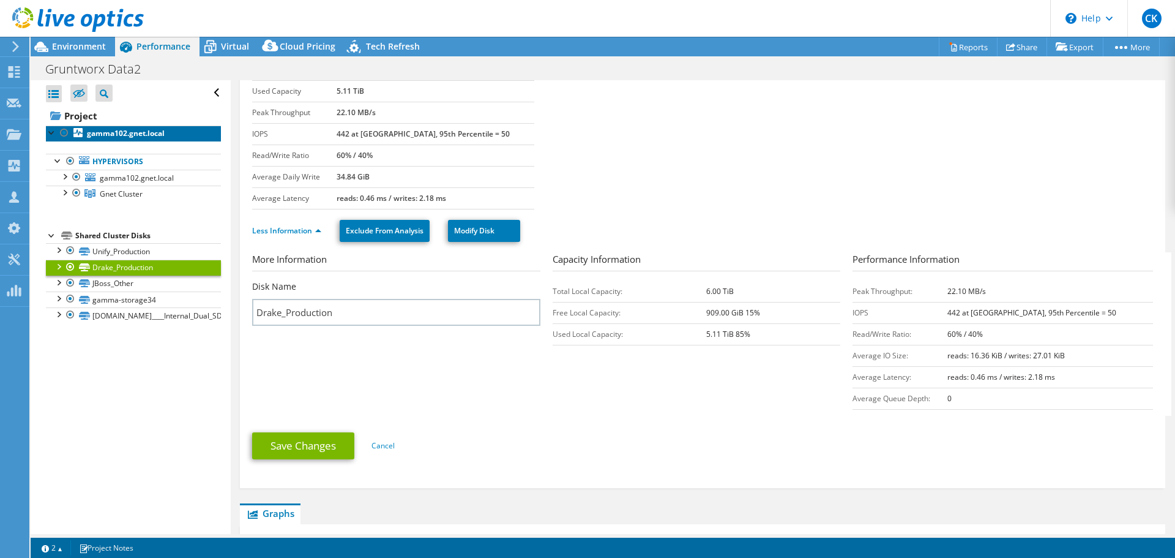
click at [96, 135] on b "gamma102.gnet.local" at bounding box center [126, 133] width 78 height 10
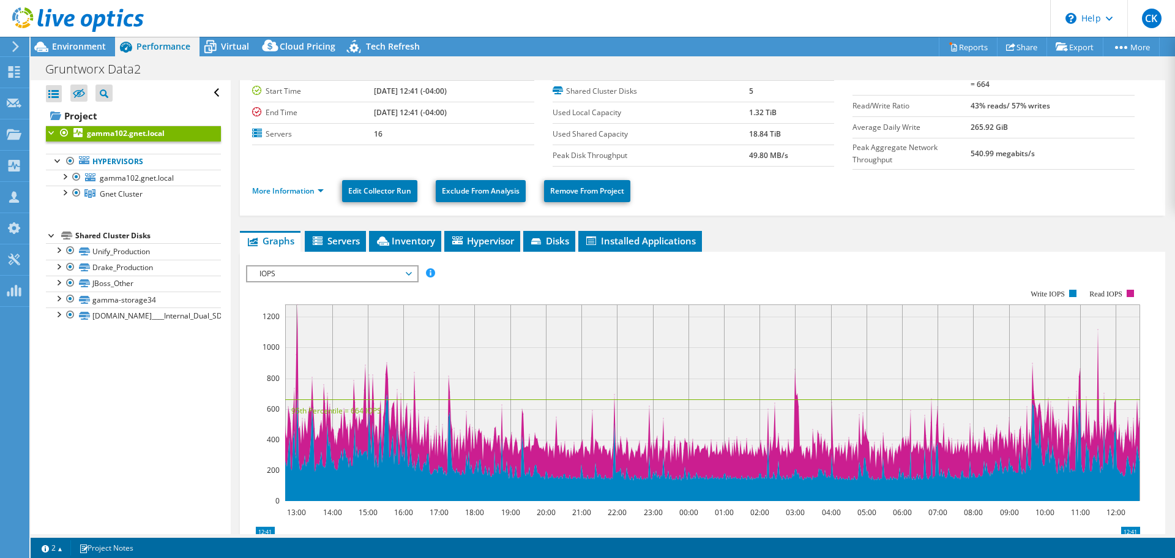
scroll to position [0, 0]
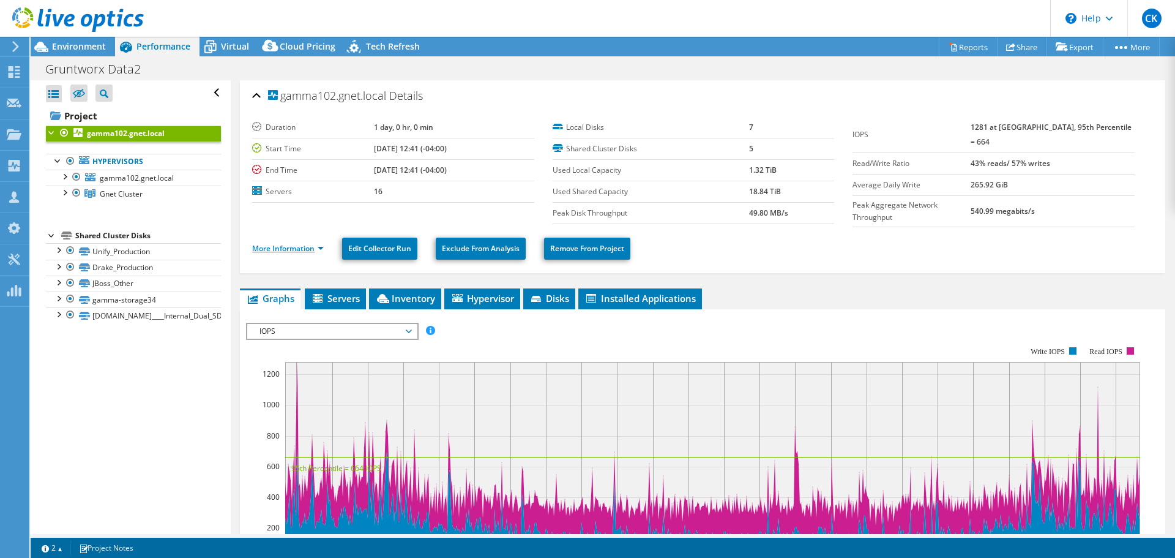
click at [303, 243] on link "More Information" at bounding box center [288, 248] width 72 height 10
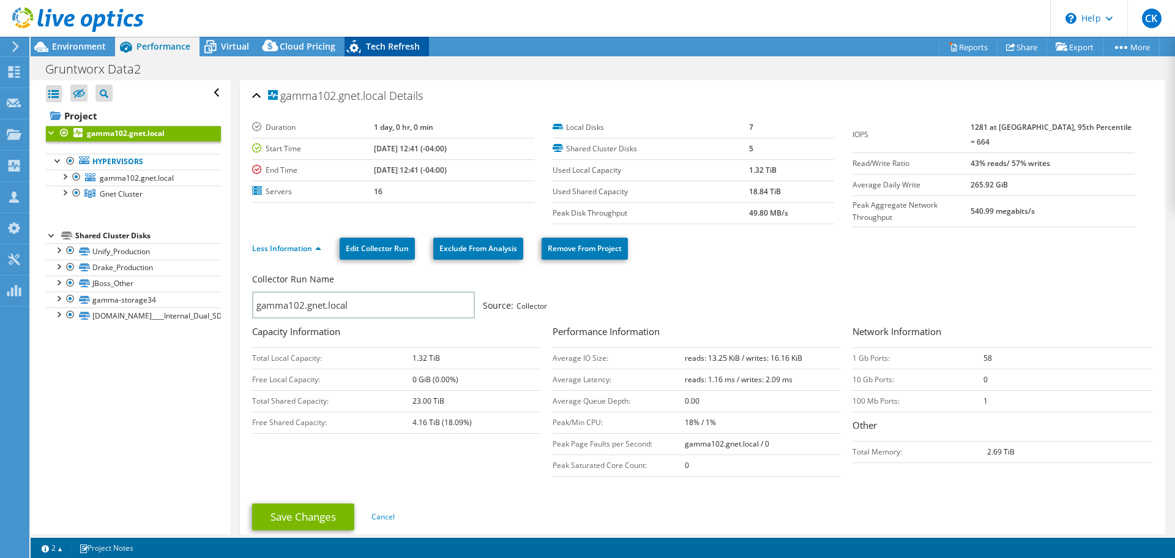
click at [368, 50] on span "Tech Refresh" at bounding box center [393, 46] width 54 height 12
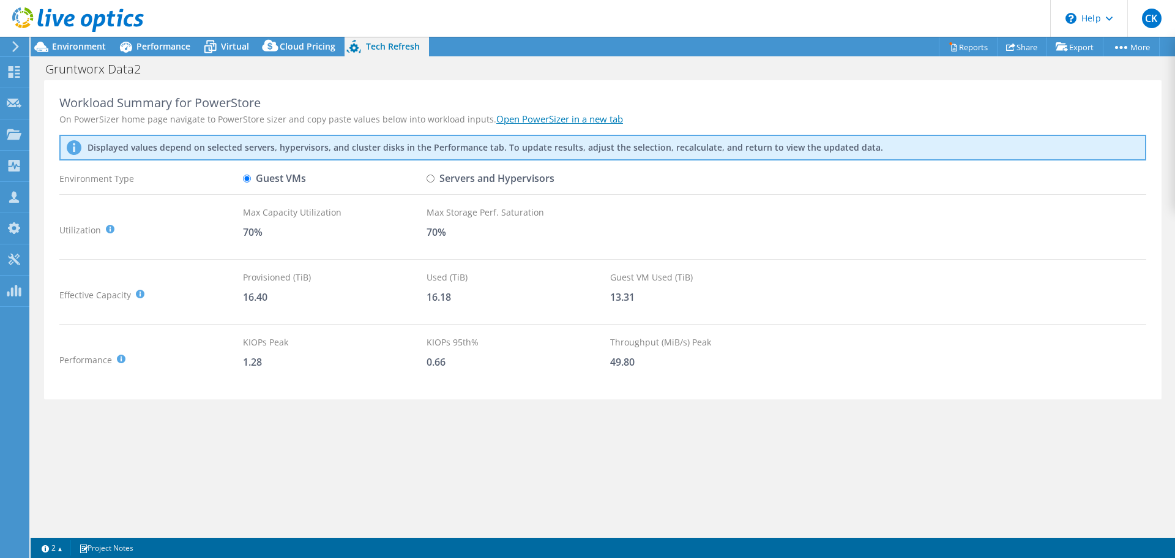
scroll to position [143, 0]
click at [435, 179] on label "Servers and Hypervisors" at bounding box center [491, 178] width 128 height 21
click at [435, 179] on input "Servers and Hypervisors" at bounding box center [431, 178] width 8 height 8
radio input "true"
click at [242, 180] on div "Environment Type" at bounding box center [151, 178] width 184 height 21
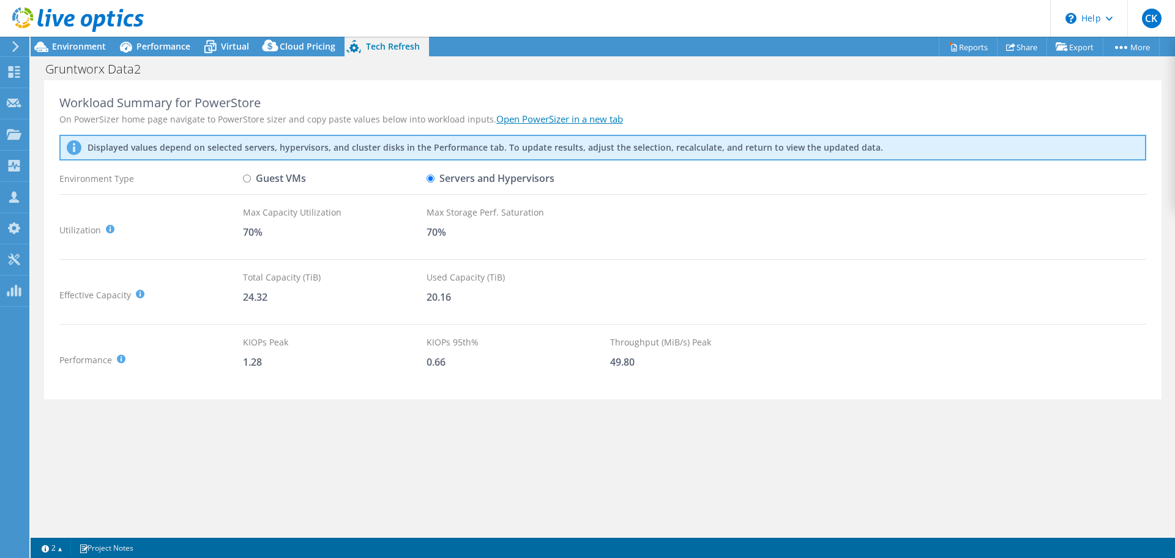
click at [250, 179] on input "Guest VMs" at bounding box center [247, 178] width 8 height 8
radio input "true"
radio input "false"
click at [75, 44] on span "Environment" at bounding box center [79, 46] width 54 height 12
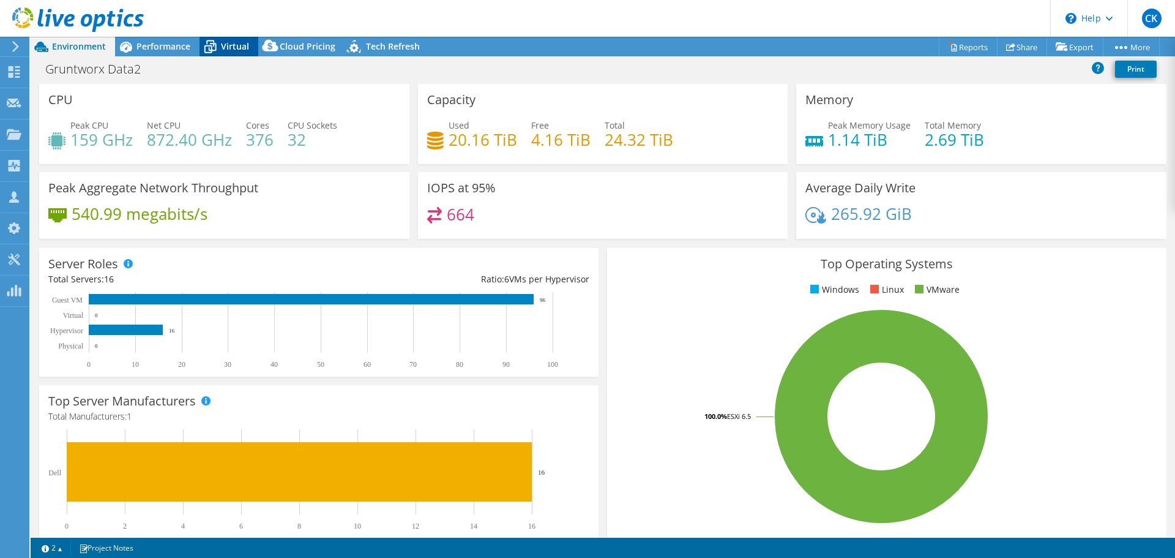
click at [227, 43] on span "Virtual" at bounding box center [235, 46] width 28 height 12
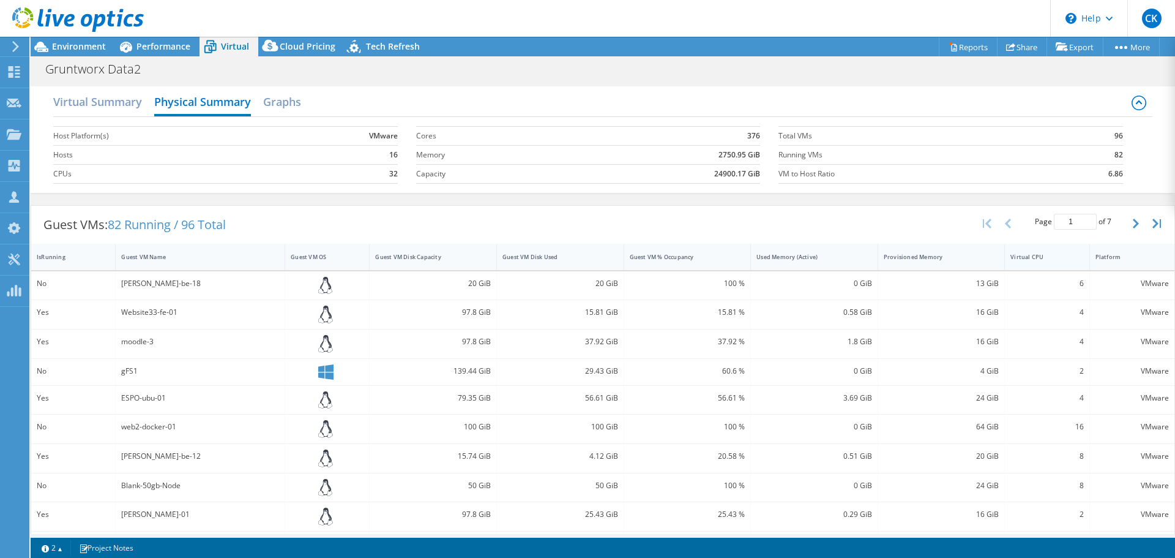
click at [1032, 257] on div "Virtual CPU" at bounding box center [1040, 257] width 58 height 8
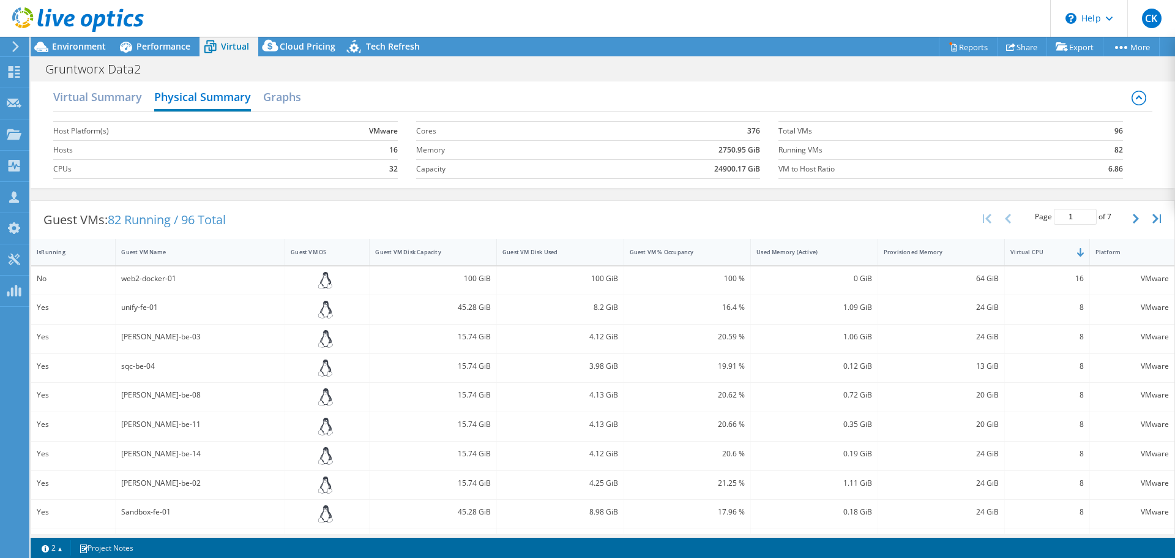
scroll to position [4, 0]
click at [1127, 218] on button "button" at bounding box center [1137, 219] width 21 height 23
click at [1005, 214] on icon "button" at bounding box center [1008, 219] width 6 height 10
type input "1"
